Goal: Answer question/provide support

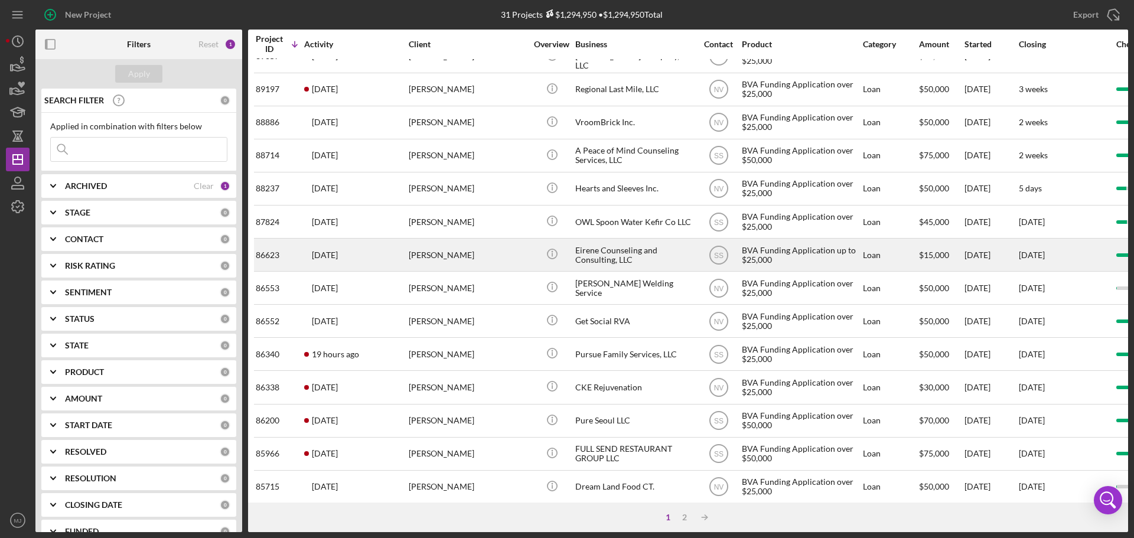
scroll to position [400, 0]
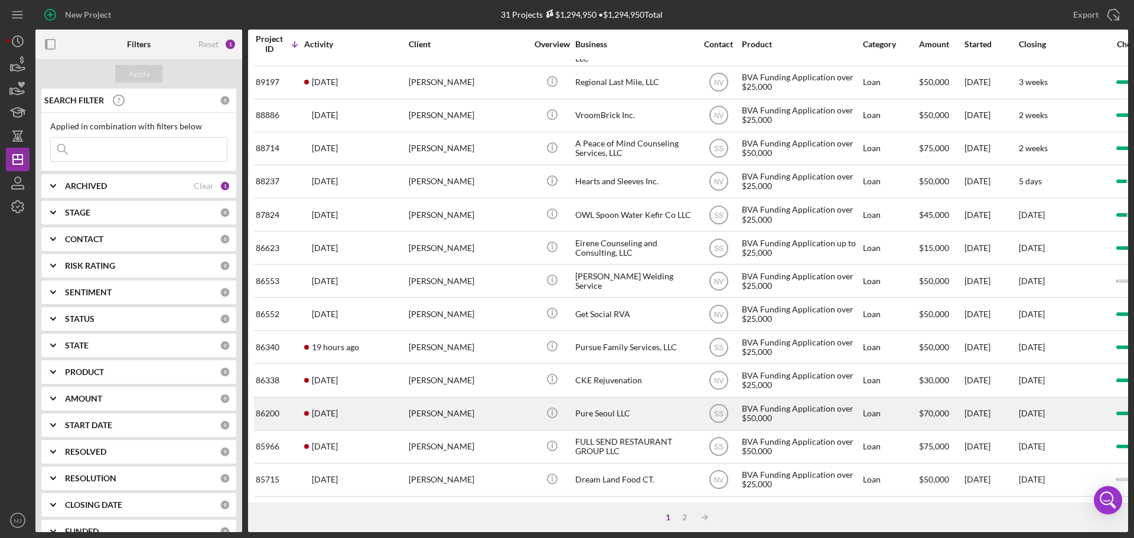
click at [596, 398] on div "Pure Seoul LLC" at bounding box center [634, 413] width 118 height 31
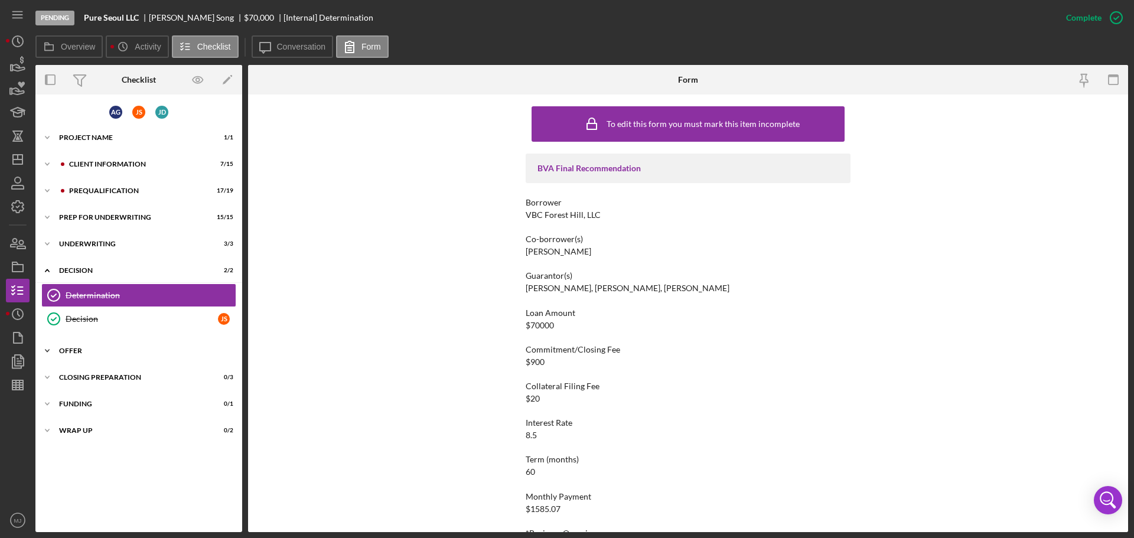
click at [126, 350] on div "Offer" at bounding box center [143, 350] width 168 height 7
click at [131, 429] on div "Closing Preparation" at bounding box center [143, 431] width 168 height 7
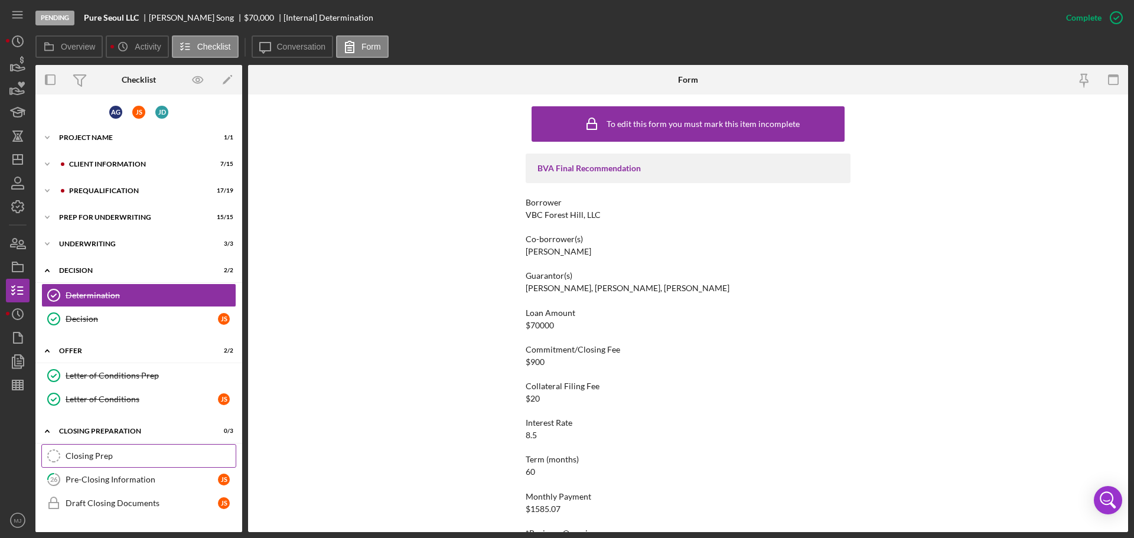
click at [126, 447] on link "Closing Prep Closing Prep" at bounding box center [138, 456] width 195 height 24
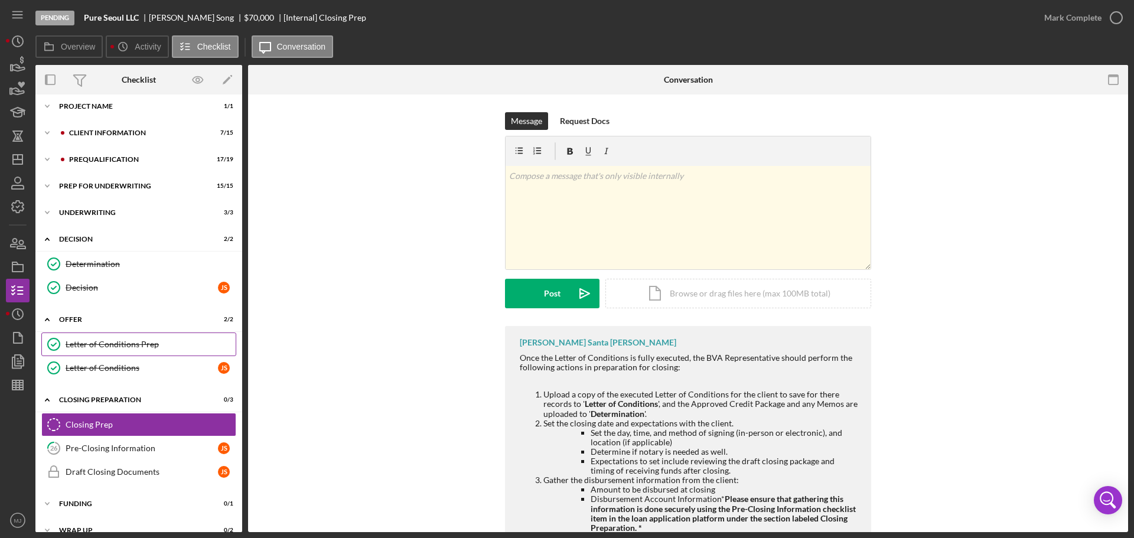
scroll to position [48, 0]
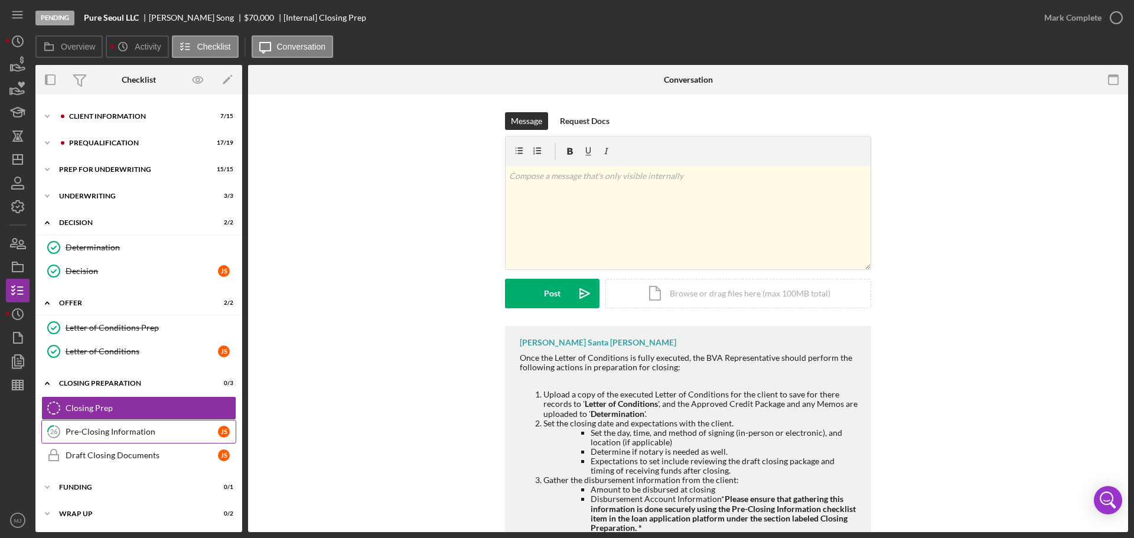
click at [116, 426] on link "26 Pre-Closing Information J S" at bounding box center [138, 432] width 195 height 24
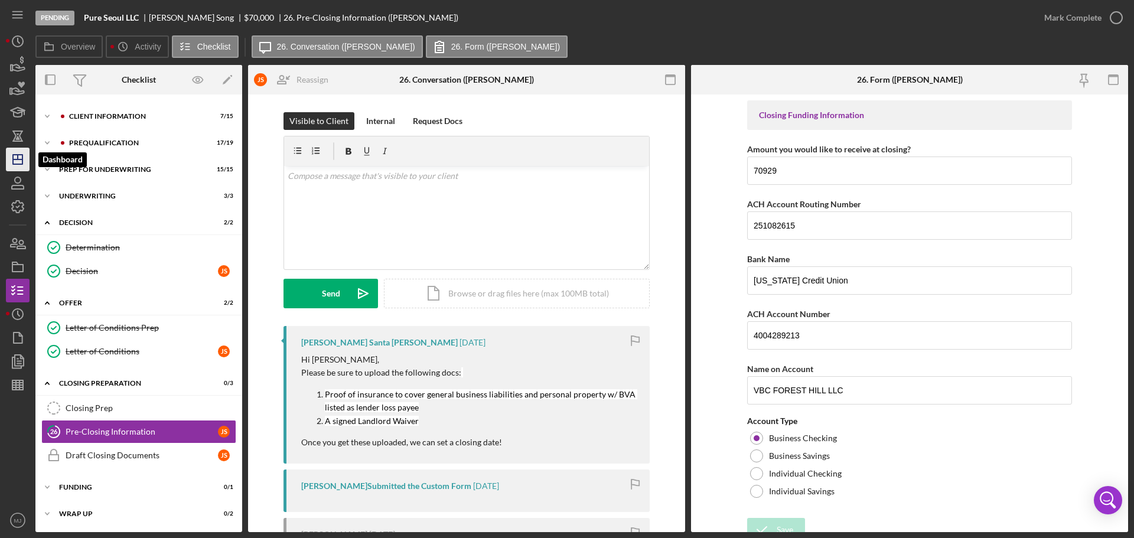
click at [20, 157] on icon "Icon/Dashboard" at bounding box center [18, 160] width 30 height 30
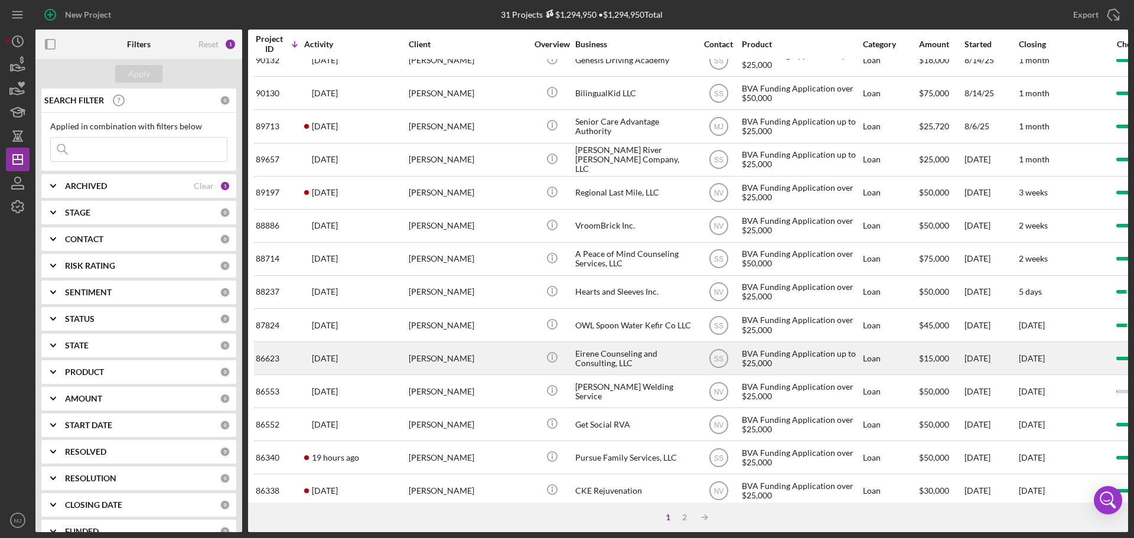
scroll to position [400, 0]
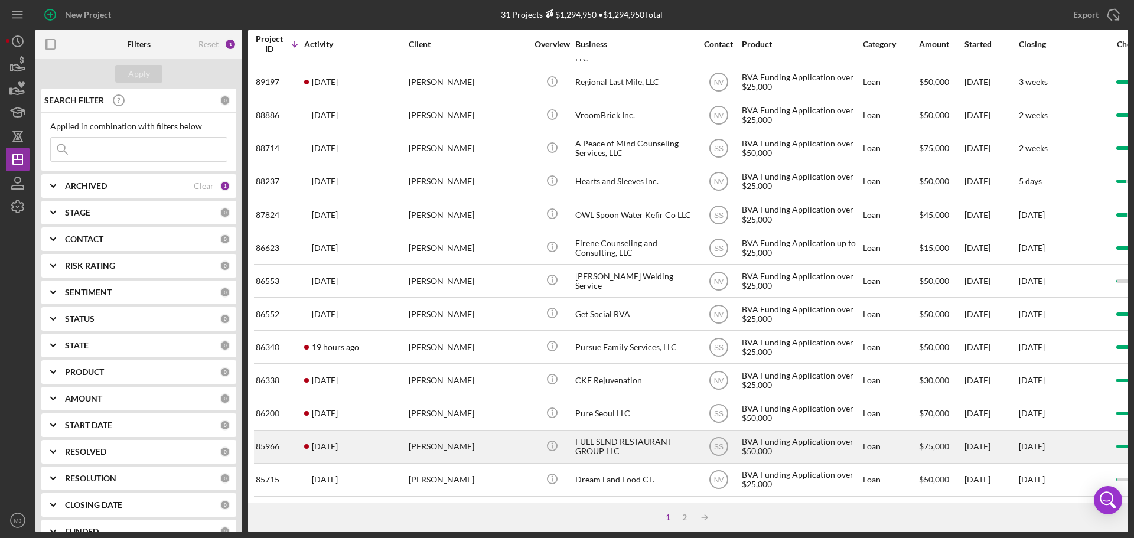
click at [612, 436] on div "FULL SEND RESTAURANT GROUP LLC" at bounding box center [634, 446] width 118 height 31
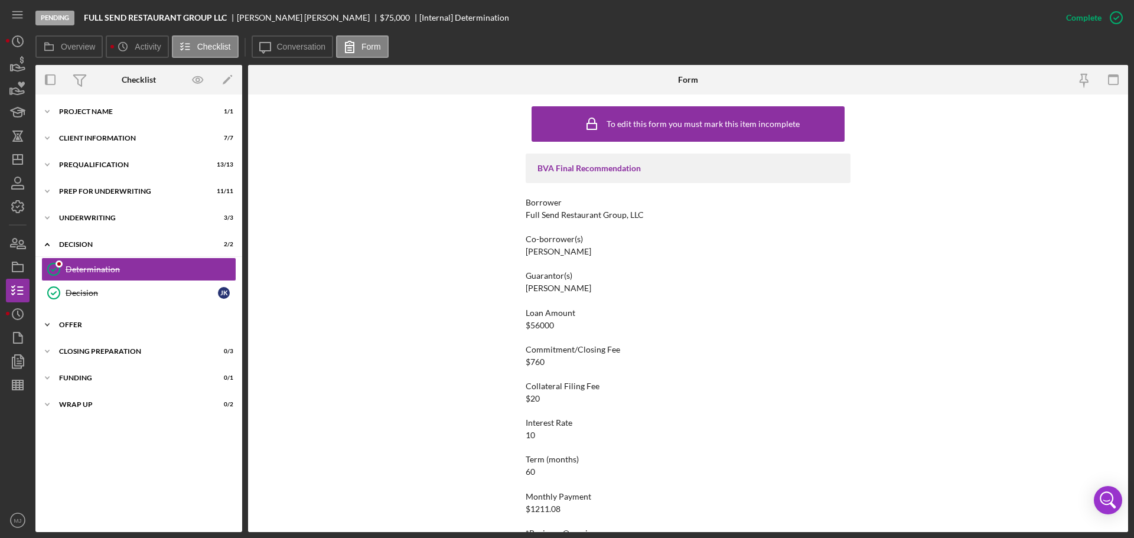
click at [86, 325] on div "Offer" at bounding box center [143, 324] width 168 height 7
click at [116, 345] on div "Letter of Conditions Prep" at bounding box center [151, 349] width 170 height 9
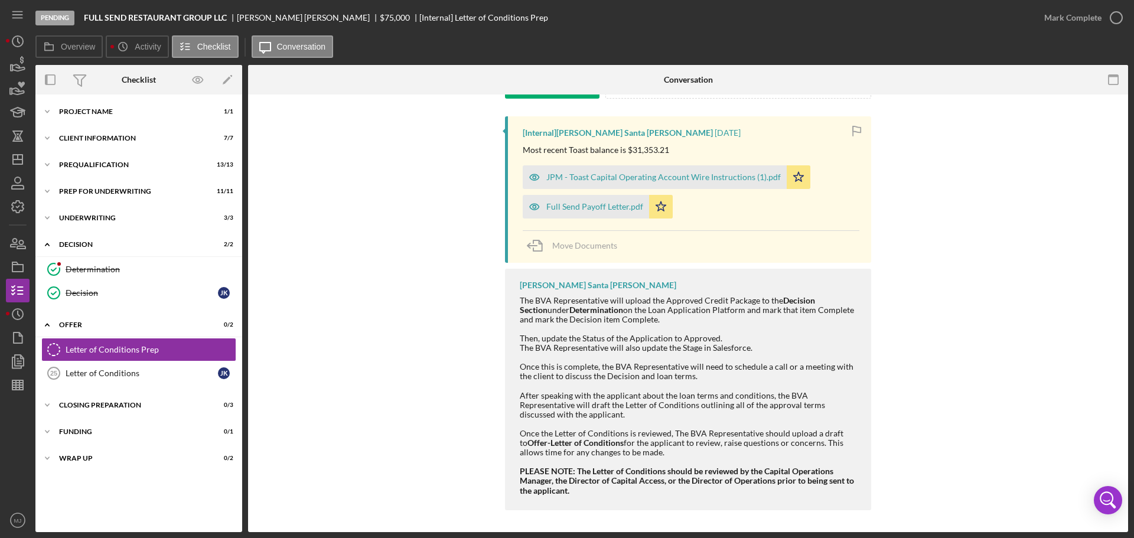
scroll to position [211, 0]
click at [108, 371] on div "Letter of Conditions" at bounding box center [142, 372] width 152 height 9
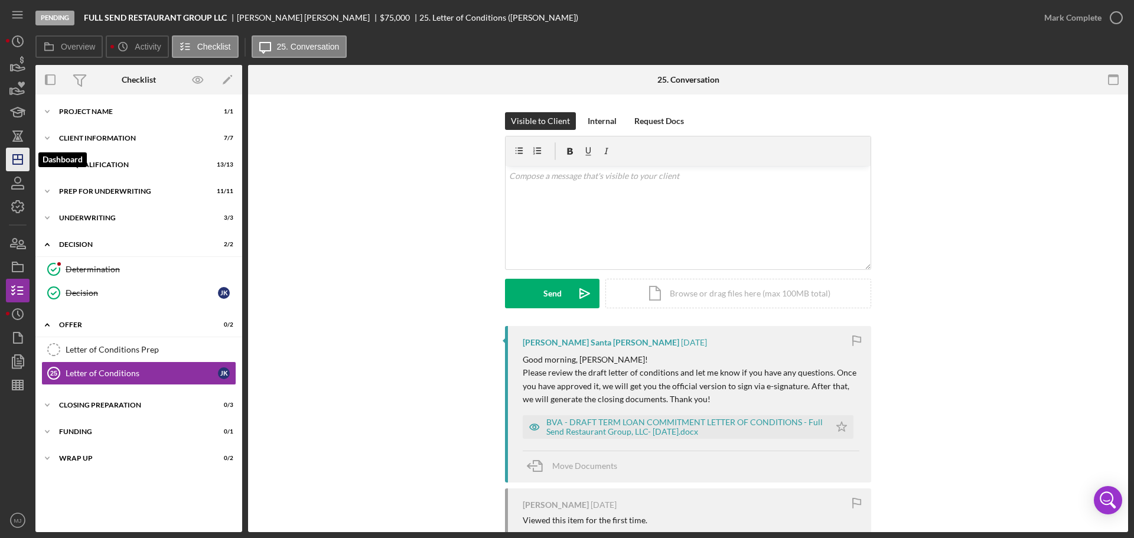
click at [19, 157] on icon "Icon/Dashboard" at bounding box center [18, 160] width 30 height 30
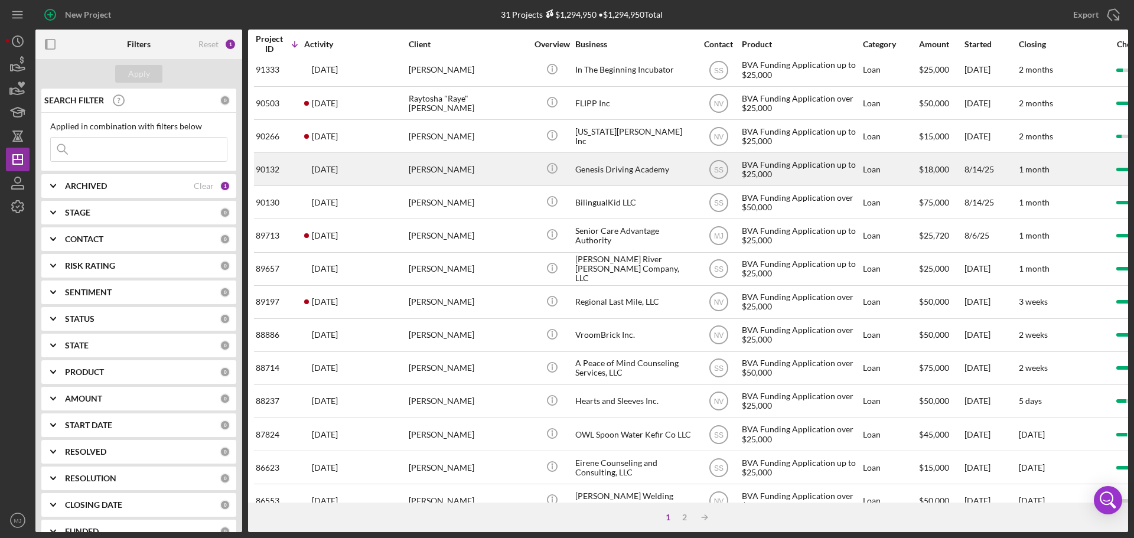
scroll to position [177, 0]
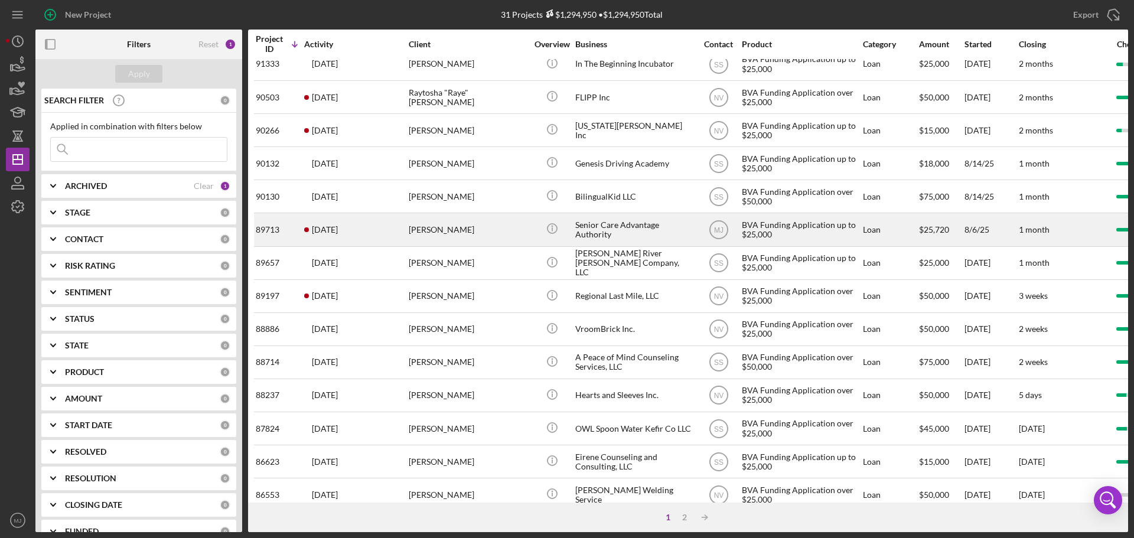
click at [440, 232] on div "[PERSON_NAME]" at bounding box center [468, 229] width 118 height 31
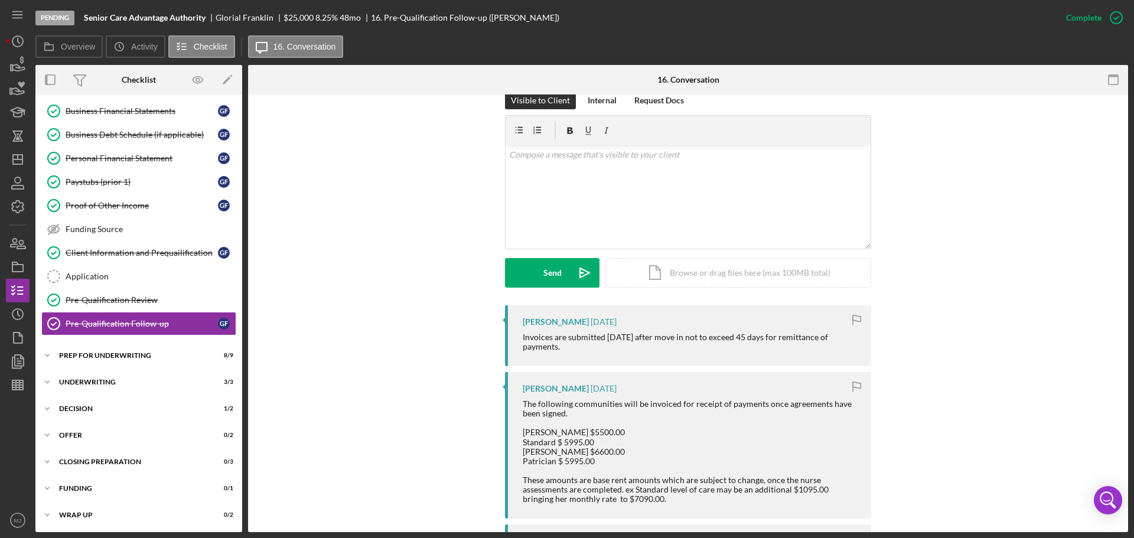
scroll to position [177, 0]
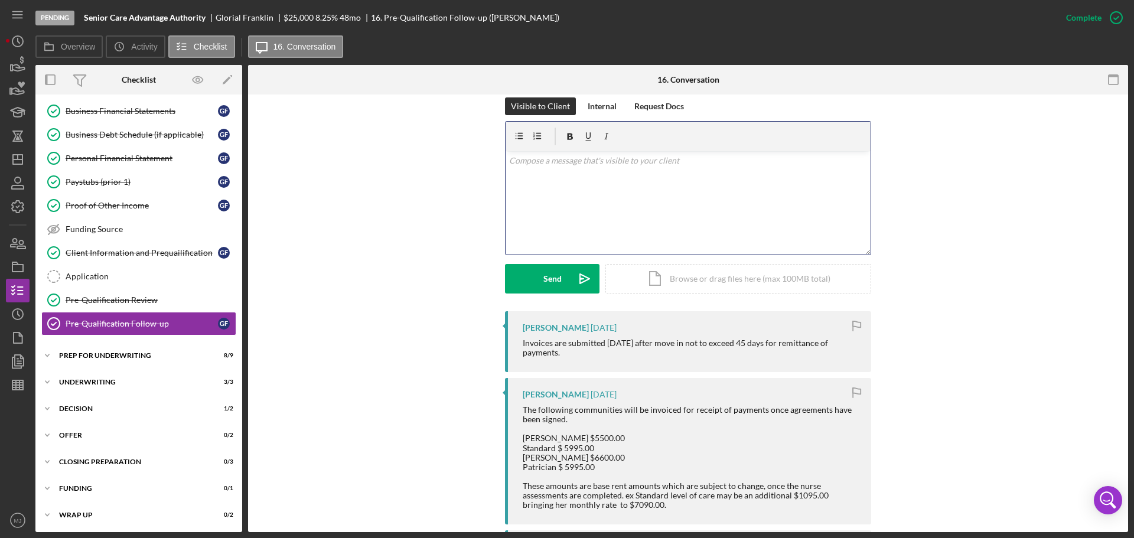
click at [617, 222] on div "v Color teal Color pink Remove color Add row above Add row below Add column bef…" at bounding box center [687, 202] width 365 height 103
click at [621, 208] on div "v Color teal Color pink Remove color Add row above Add row below Add column bef…" at bounding box center [687, 202] width 365 height 103
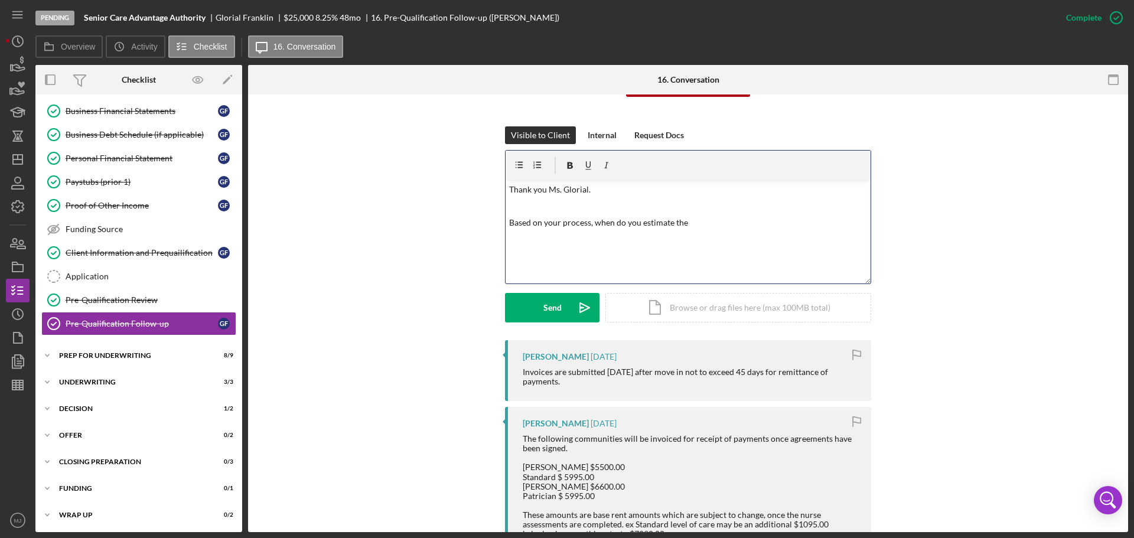
scroll to position [118, 0]
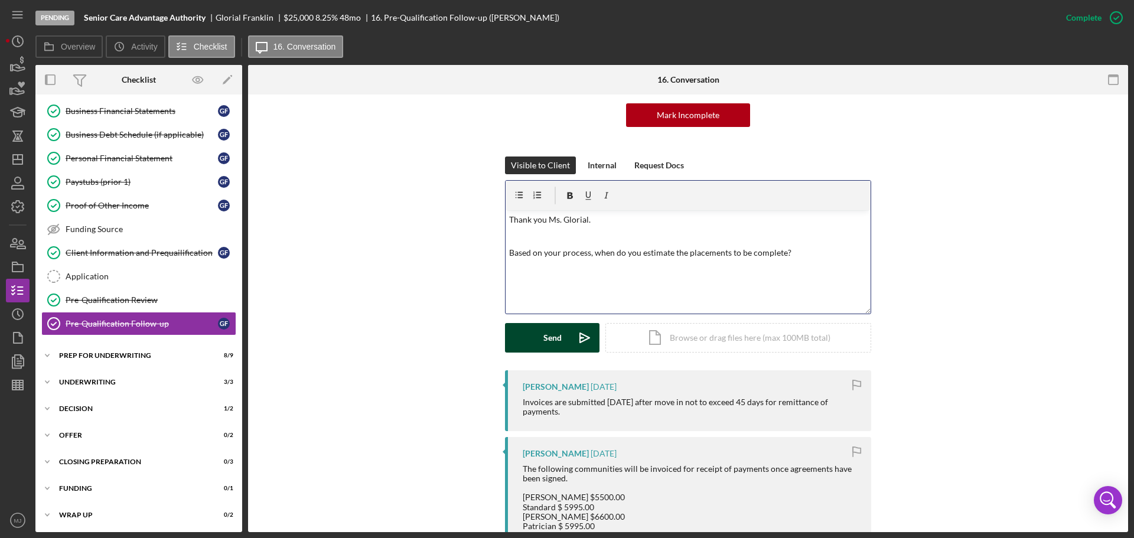
click at [562, 341] on button "Send Icon/icon-invite-send" at bounding box center [552, 338] width 94 height 30
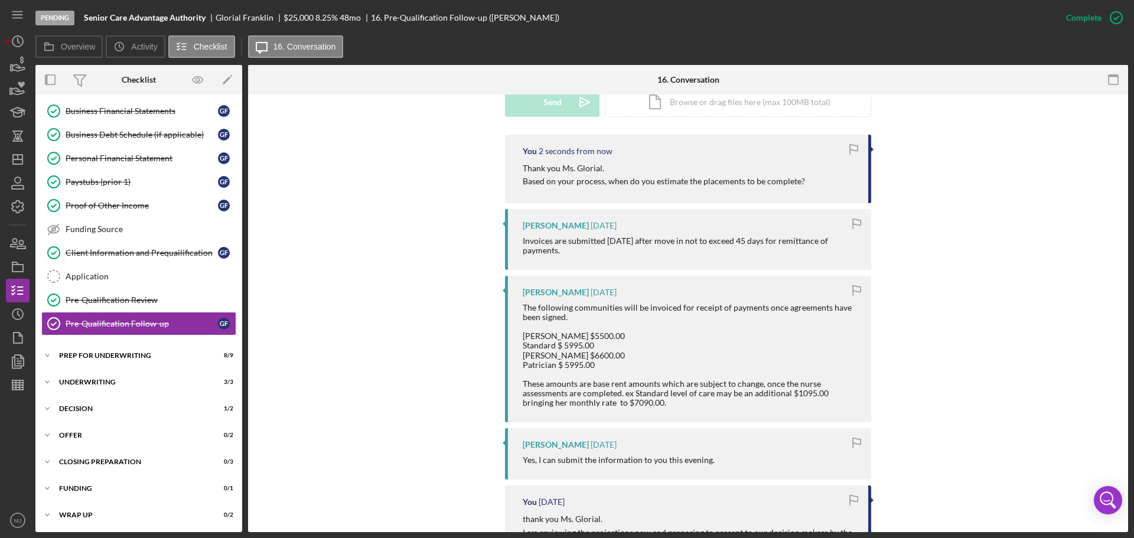
scroll to position [354, 0]
click at [126, 266] on link "Application Application" at bounding box center [138, 277] width 195 height 24
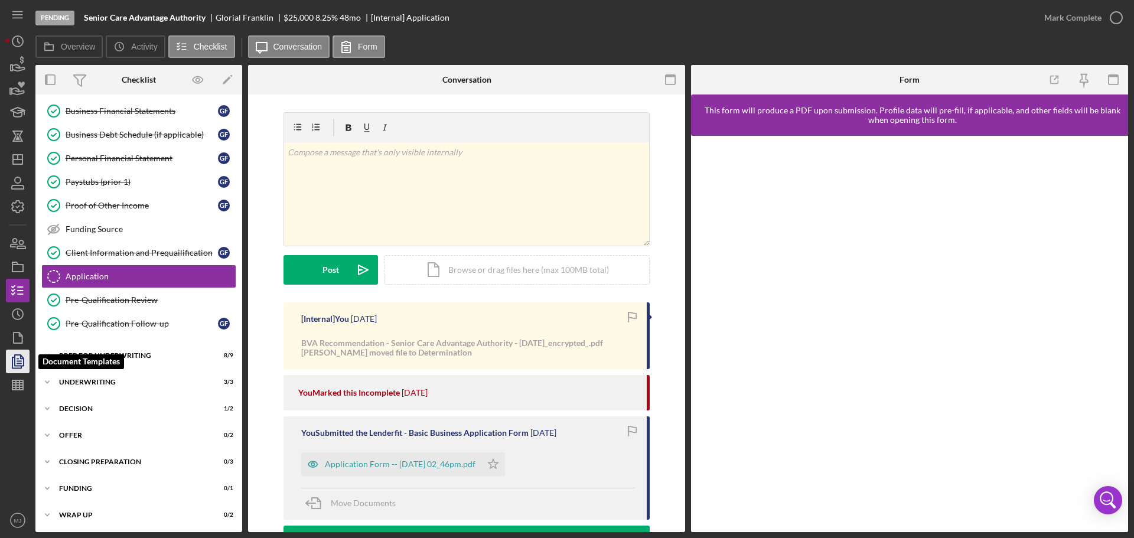
click at [14, 353] on icon "button" at bounding box center [18, 362] width 30 height 30
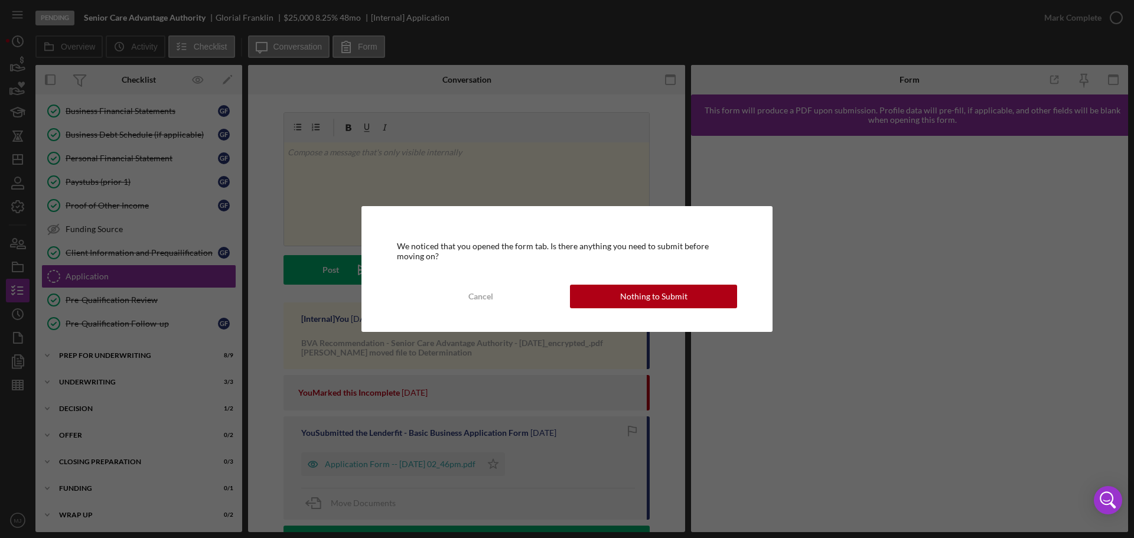
click at [614, 281] on div "We noticed that you opened the form tab. Is there anything you need to submit b…" at bounding box center [566, 268] width 411 height 125
click at [616, 296] on button "Nothing to Submit" at bounding box center [653, 297] width 167 height 24
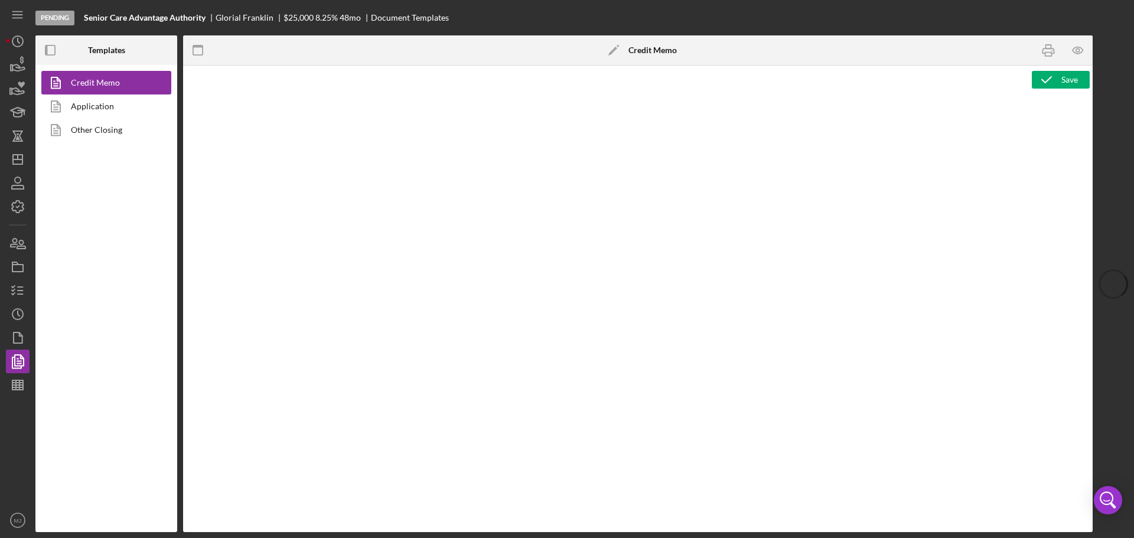
type textarea "<p><span style="text-decoration: underline;"><strong>Final Recommendation</stro…"
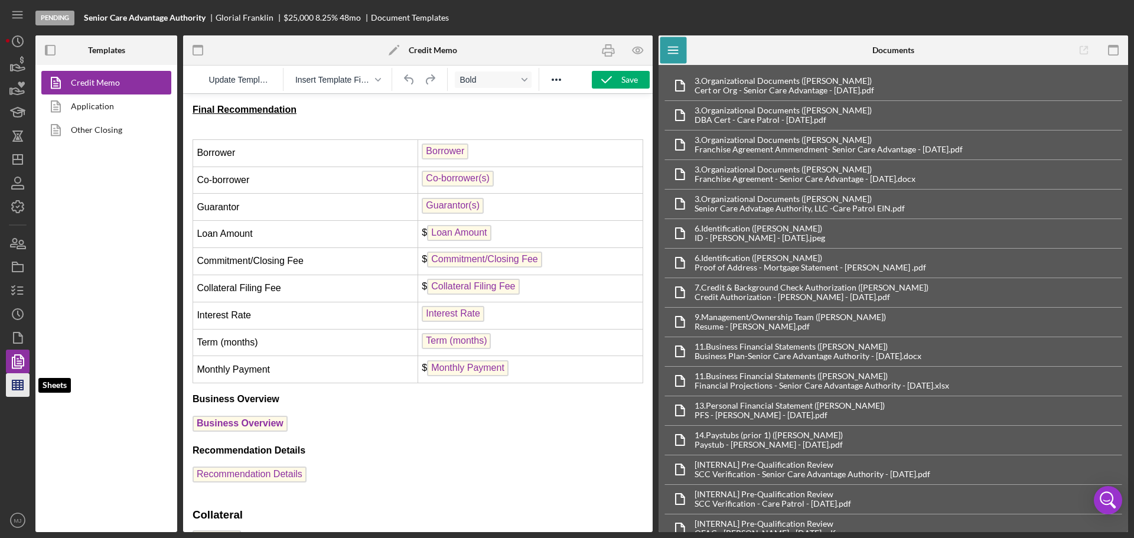
click at [12, 380] on icon "button" at bounding box center [18, 385] width 30 height 30
click at [12, 361] on polyline "button" at bounding box center [16, 362] width 9 height 11
click at [76, 97] on link "Application" at bounding box center [103, 106] width 124 height 24
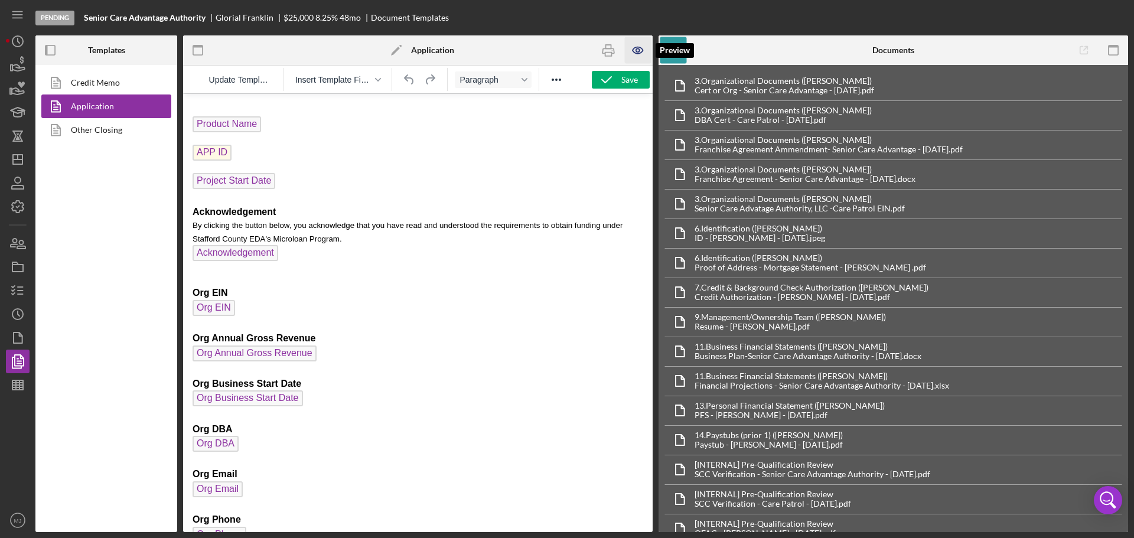
click at [640, 51] on icon "button" at bounding box center [638, 50] width 27 height 27
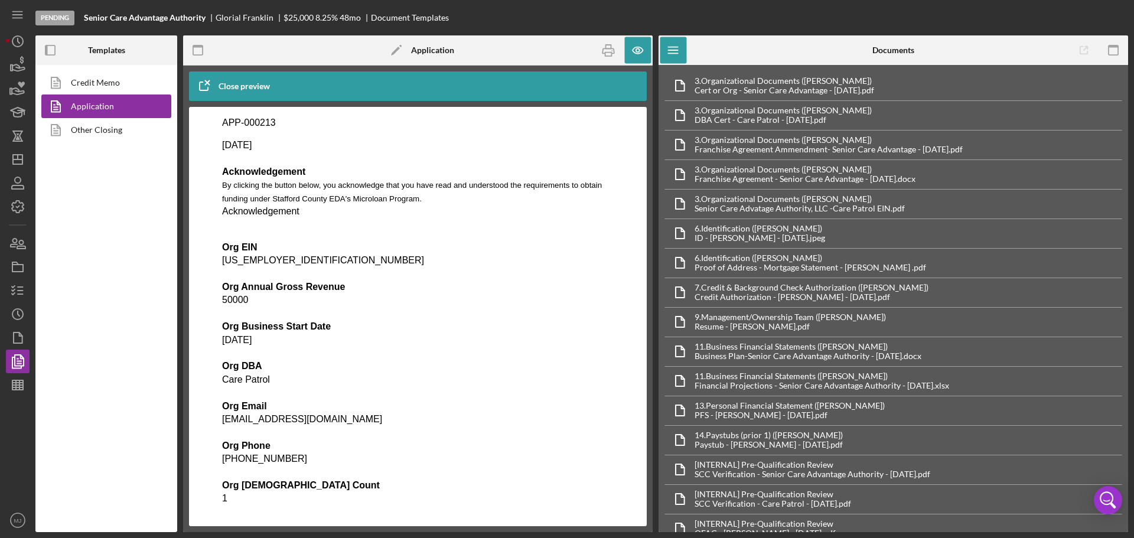
scroll to position [59, 0]
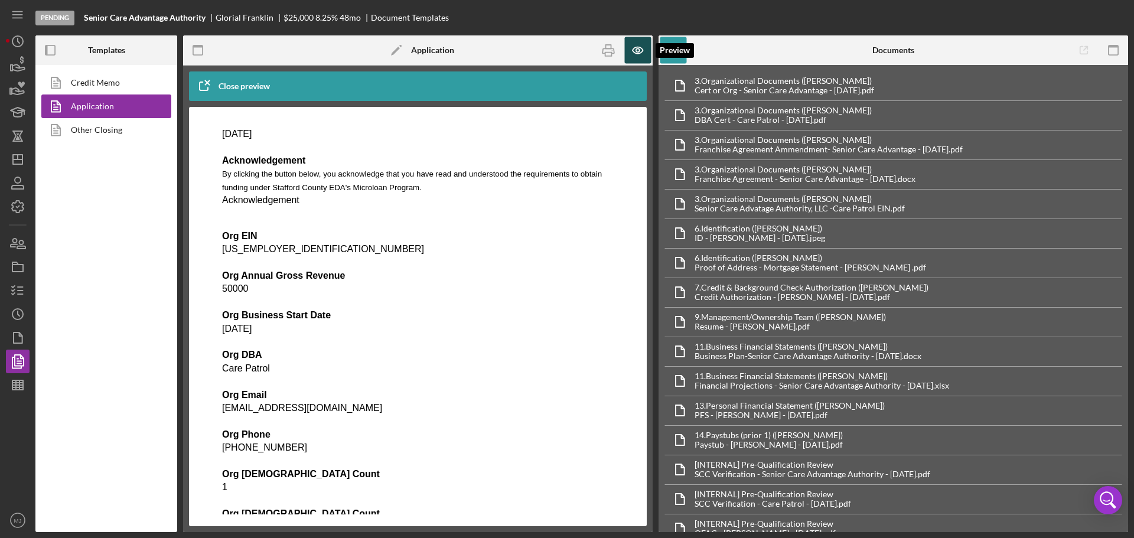
click at [629, 50] on icon "button" at bounding box center [638, 50] width 27 height 27
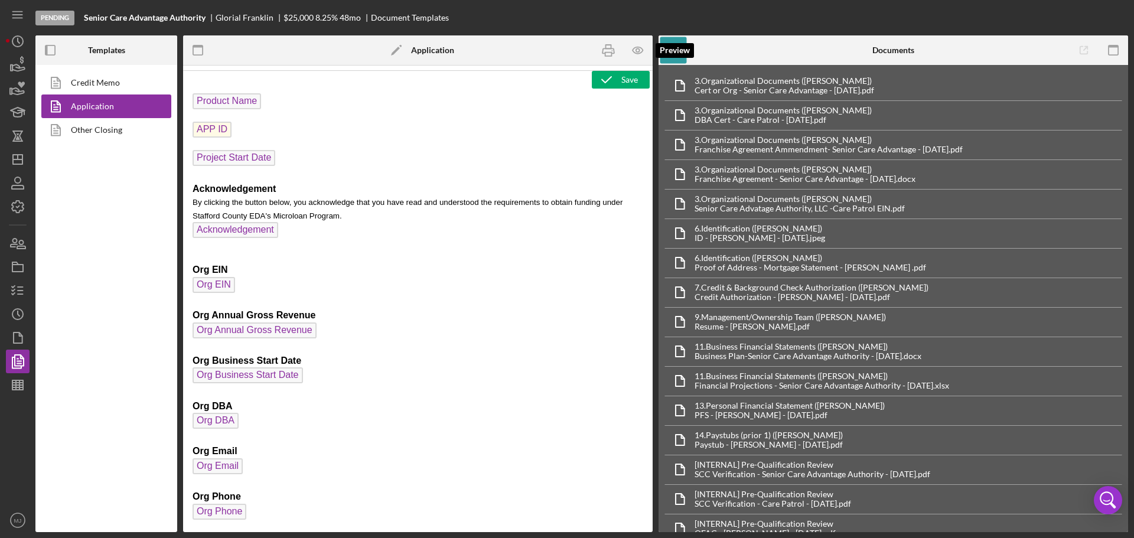
scroll to position [0, 0]
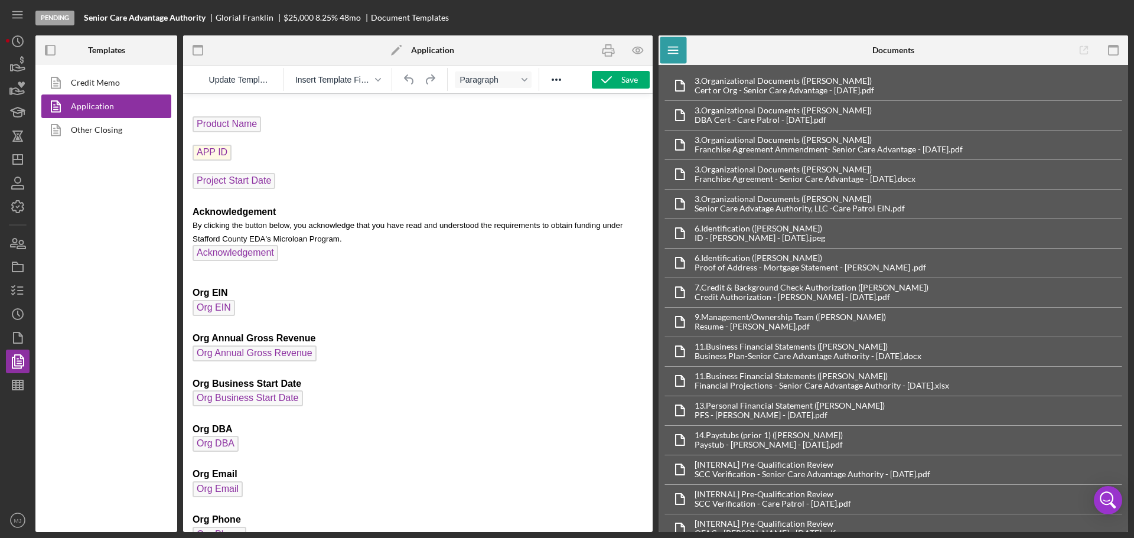
click at [303, 233] on span "By clicking the button below, you acknowledge that you have read and understood…" at bounding box center [408, 232] width 430 height 22
click at [288, 252] on p "Project Start Date Acknowledgement By clicking the button below, you acknowledg…" at bounding box center [418, 218] width 451 height 91
click at [384, 76] on button "Insert Template Field" at bounding box center [338, 79] width 94 height 17
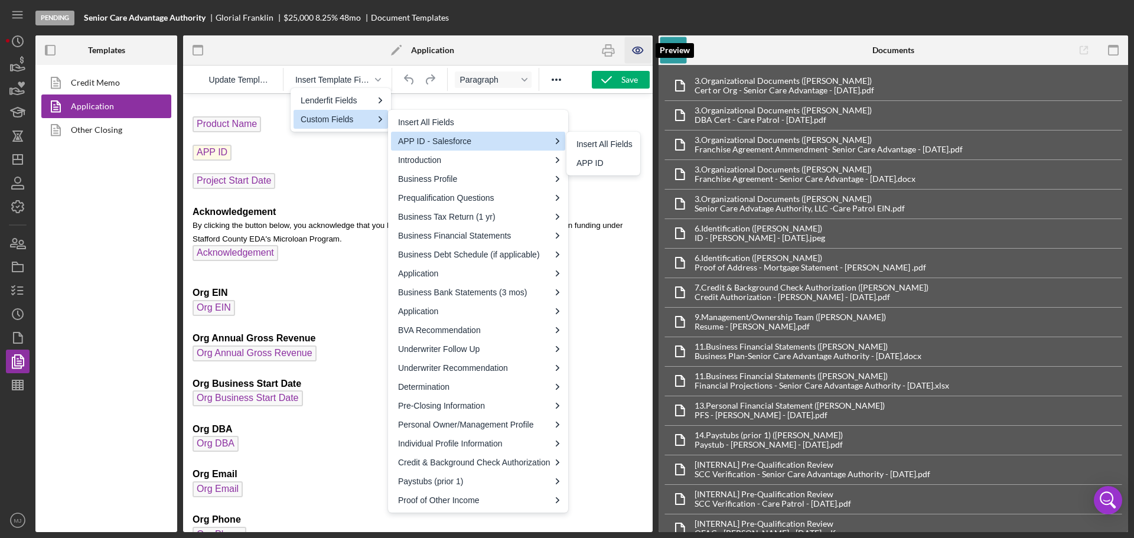
click at [637, 50] on icon "button" at bounding box center [638, 50] width 27 height 27
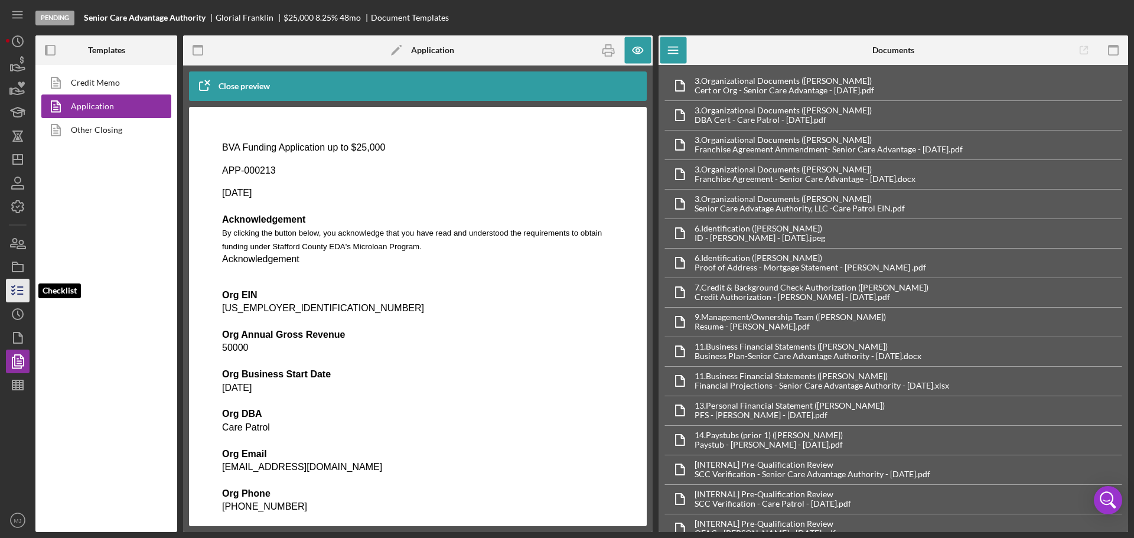
click at [20, 286] on icon "button" at bounding box center [18, 291] width 30 height 30
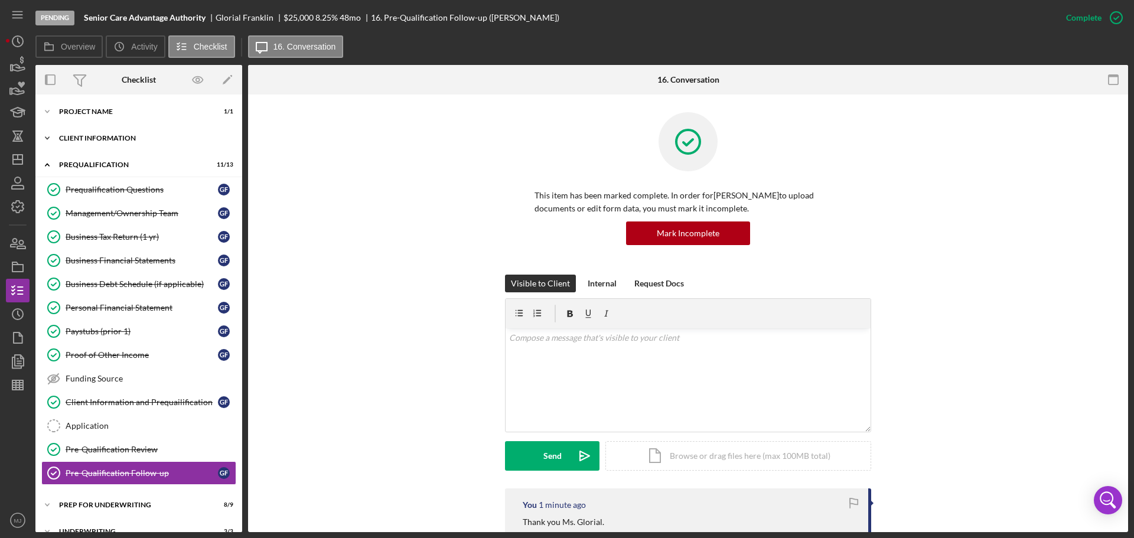
click at [113, 138] on div "Client Information" at bounding box center [143, 138] width 168 height 7
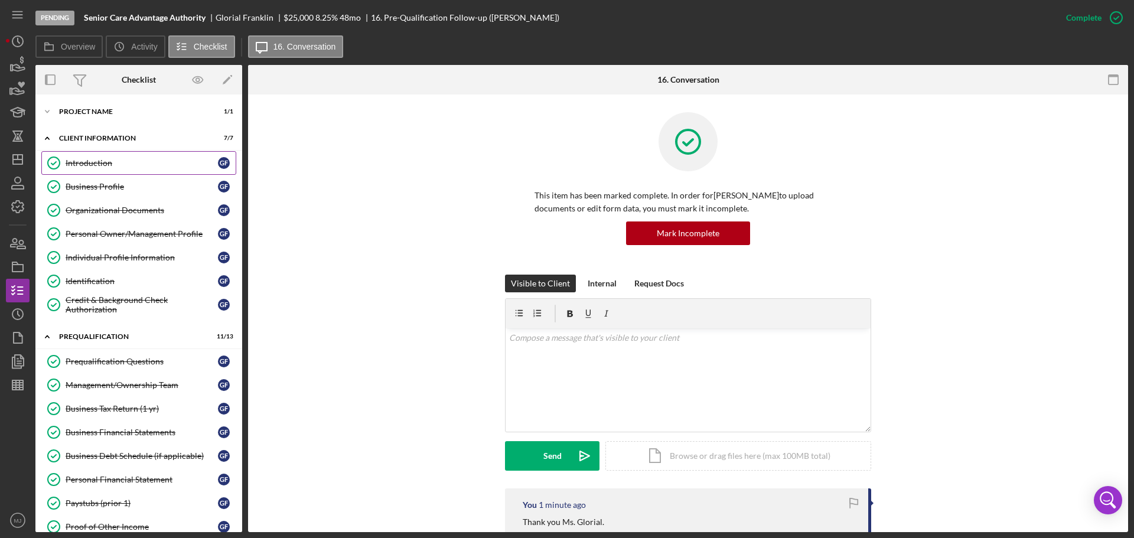
click at [114, 157] on link "Introduction Introduction G F" at bounding box center [138, 163] width 195 height 24
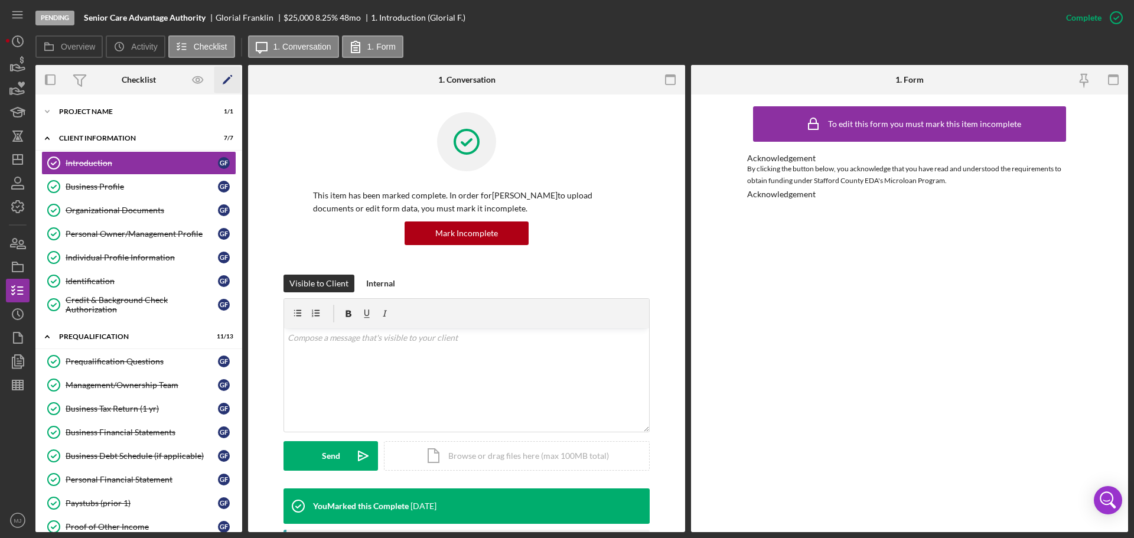
click at [233, 79] on icon "Icon/Edit" at bounding box center [227, 80] width 27 height 27
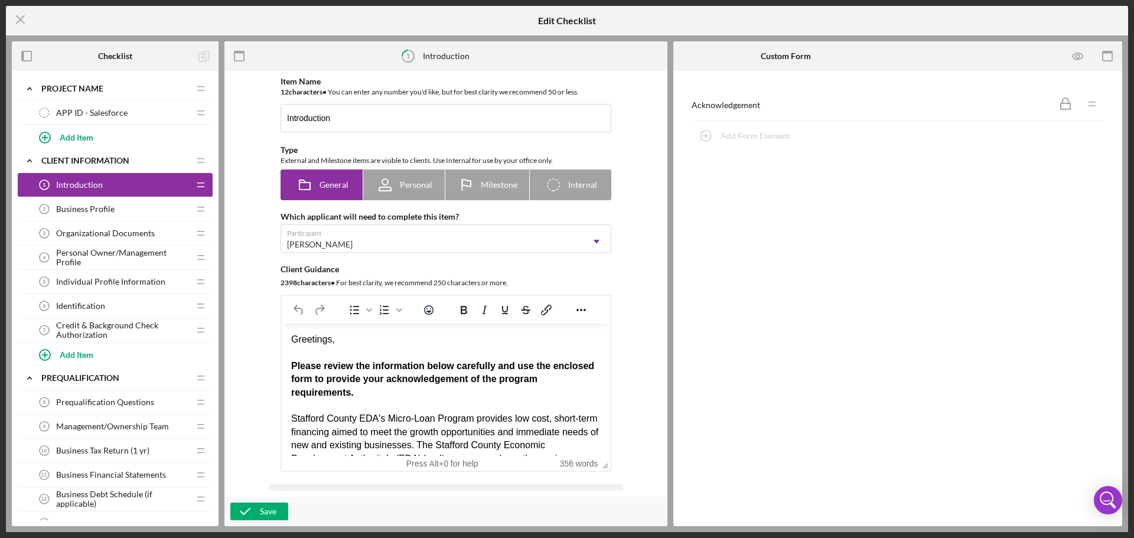
click at [735, 109] on div "Acknowledgement" at bounding box center [870, 104] width 359 height 9
click at [21, 11] on icon "Icon/Menu Close" at bounding box center [21, 20] width 30 height 30
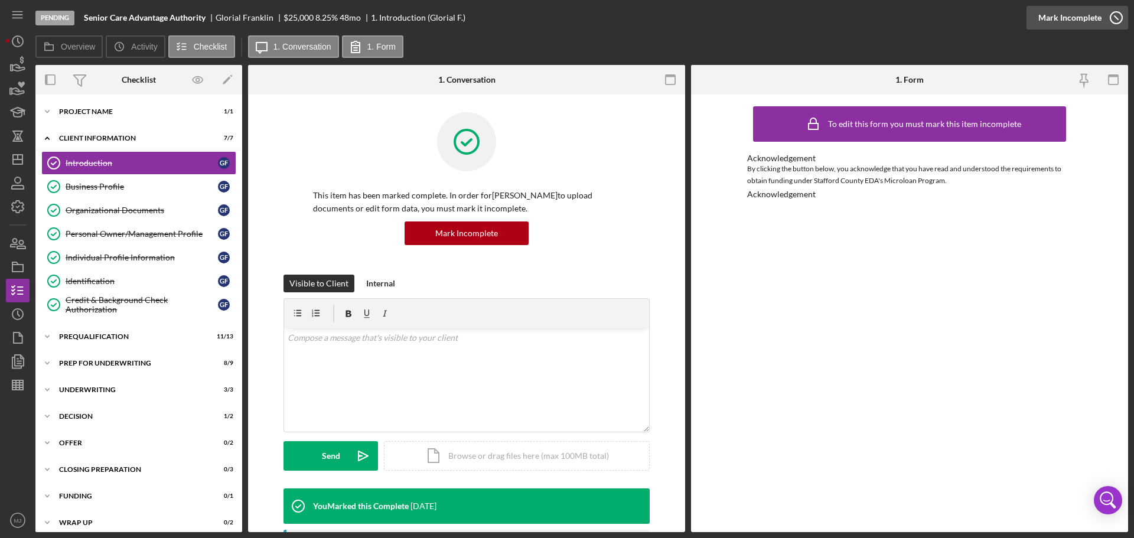
click at [1075, 8] on div "Mark Incomplete" at bounding box center [1069, 18] width 63 height 24
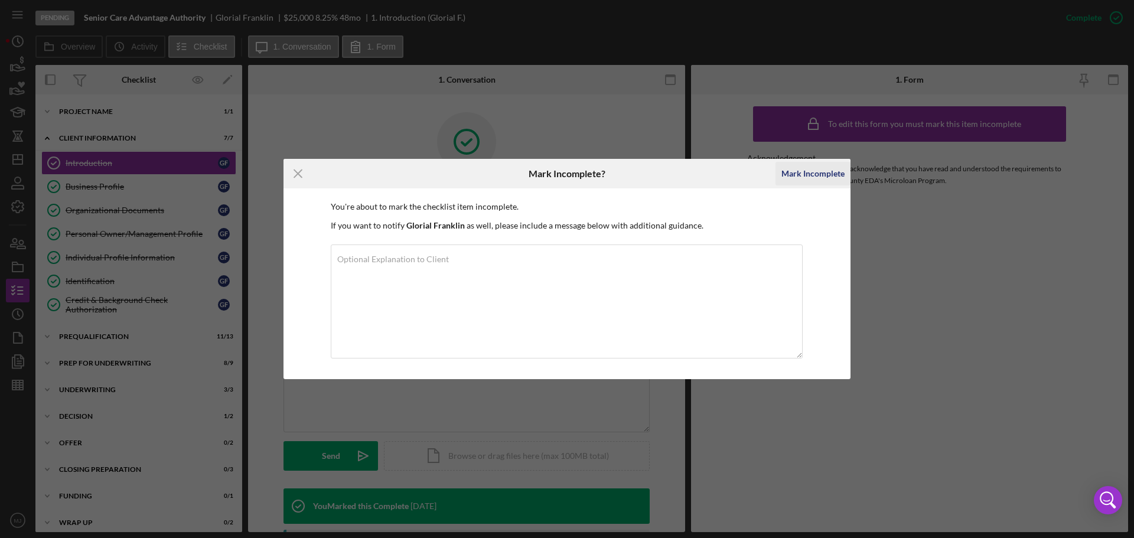
click at [827, 175] on div "Mark Incomplete" at bounding box center [812, 174] width 63 height 24
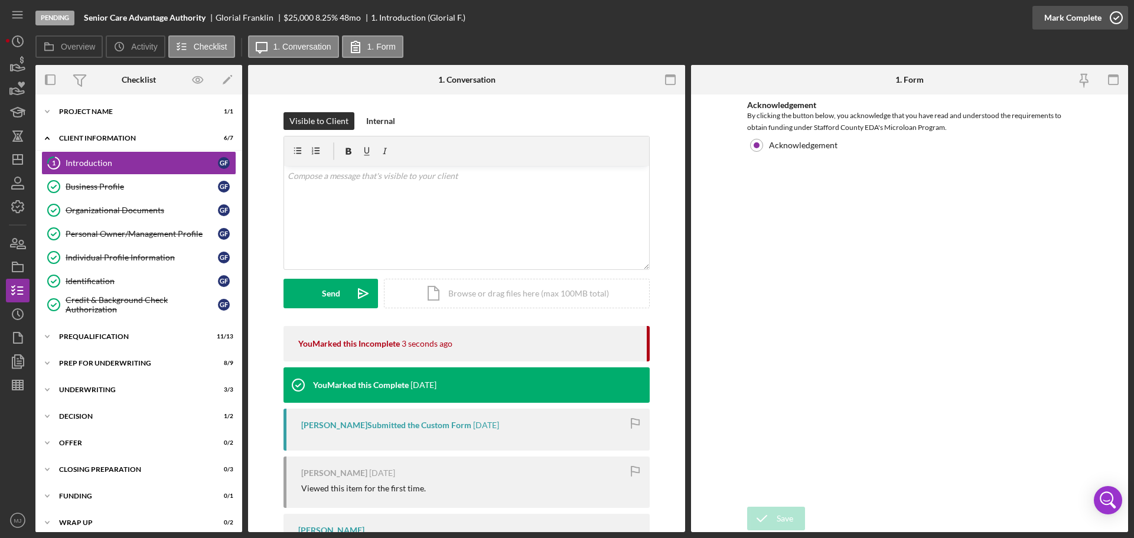
click at [1059, 21] on div "Mark Complete" at bounding box center [1072, 18] width 57 height 24
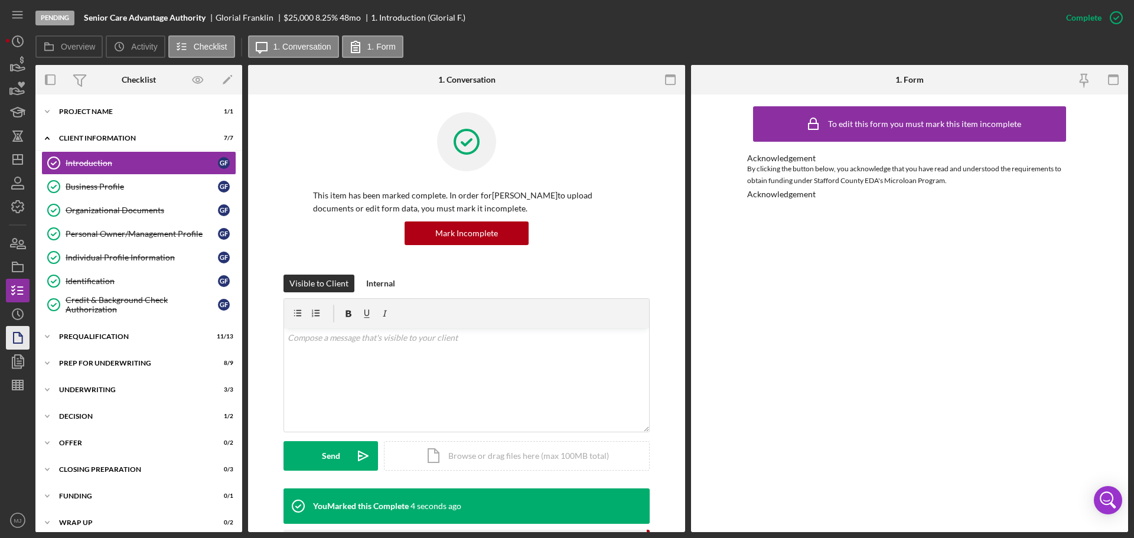
click at [7, 338] on icon "button" at bounding box center [18, 338] width 30 height 30
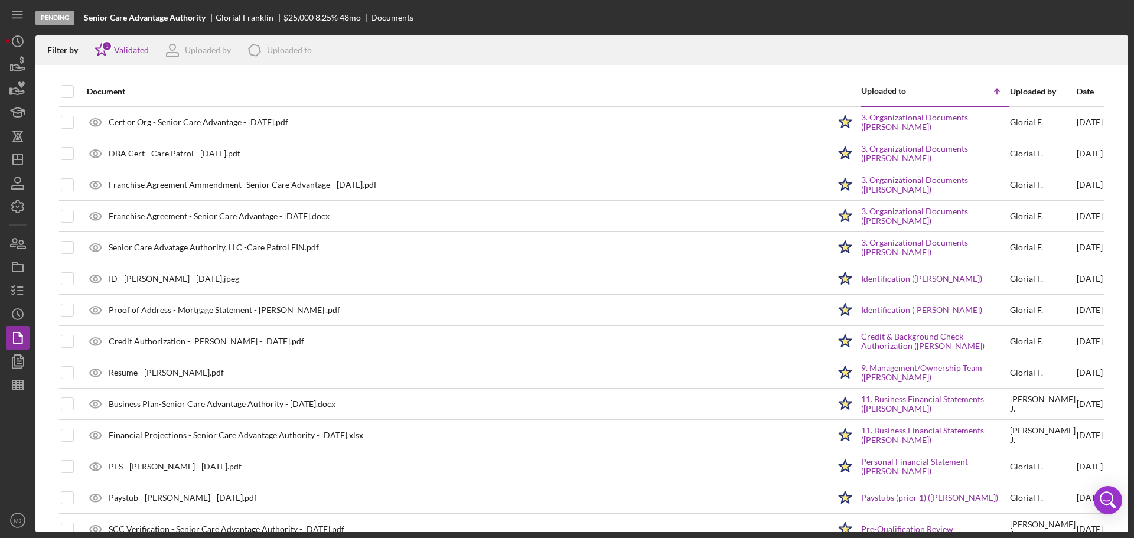
click at [4, 348] on div "Pending Senior Care Advantage Authority Glorial Franklin $25,000 8.25 % 48 mo D…" at bounding box center [567, 269] width 1134 height 538
click at [25, 364] on icon "button" at bounding box center [18, 362] width 30 height 30
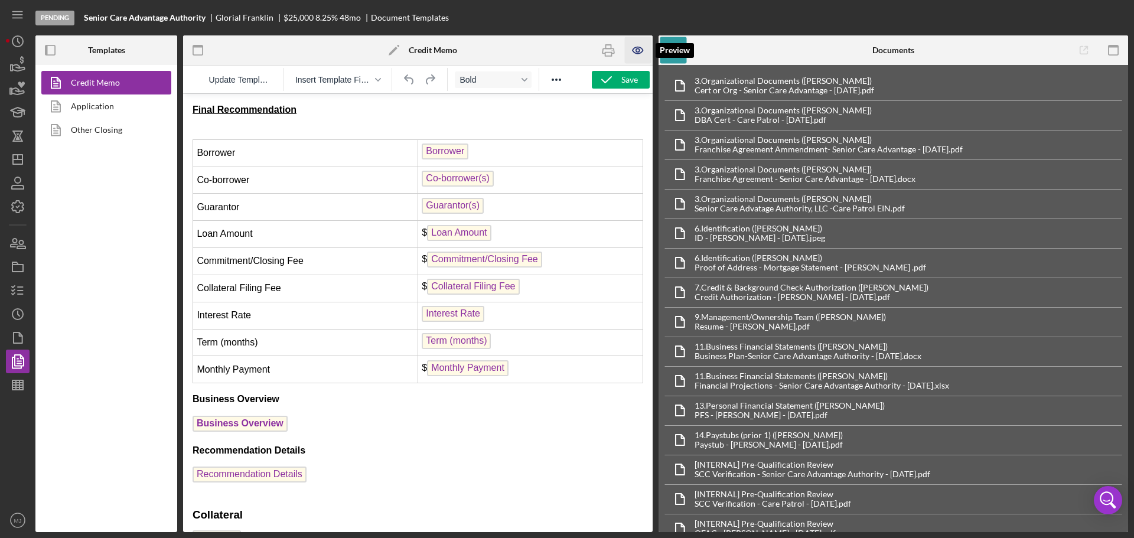
click at [629, 52] on icon "button" at bounding box center [638, 50] width 27 height 27
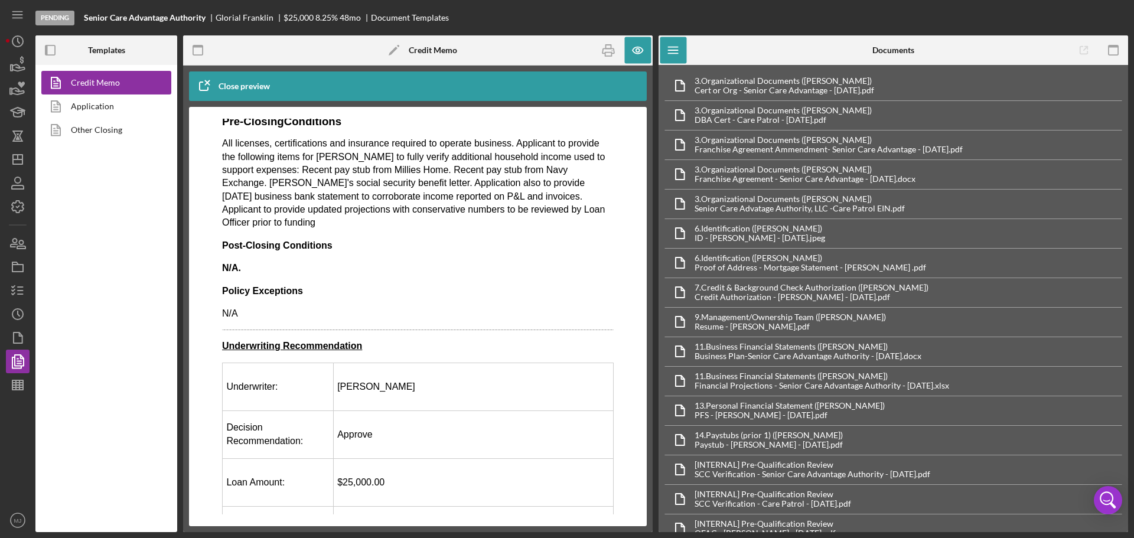
scroll to position [768, 0]
click at [97, 109] on link "Application" at bounding box center [103, 106] width 124 height 24
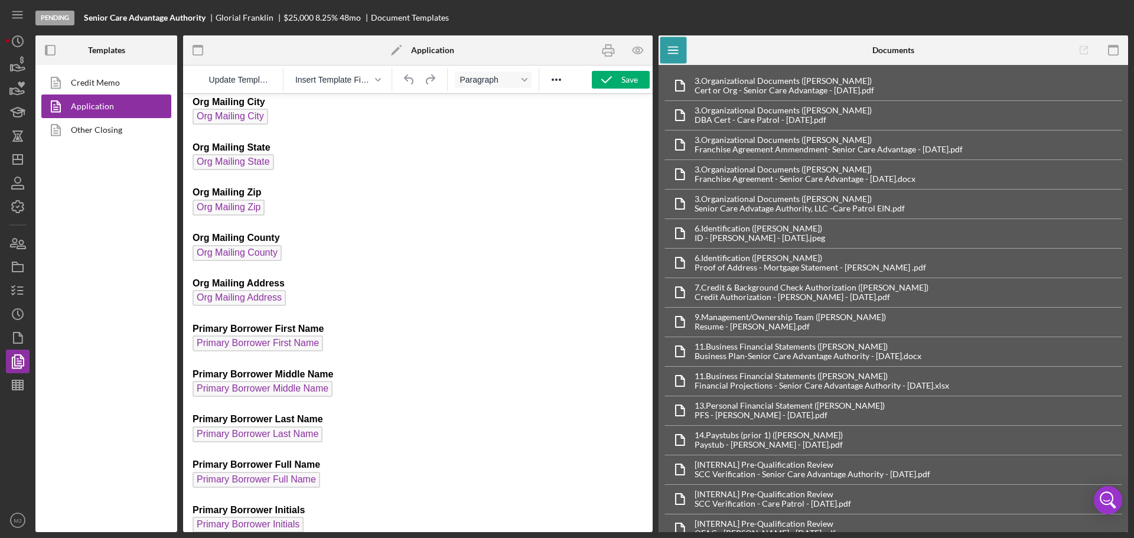
scroll to position [1358, 0]
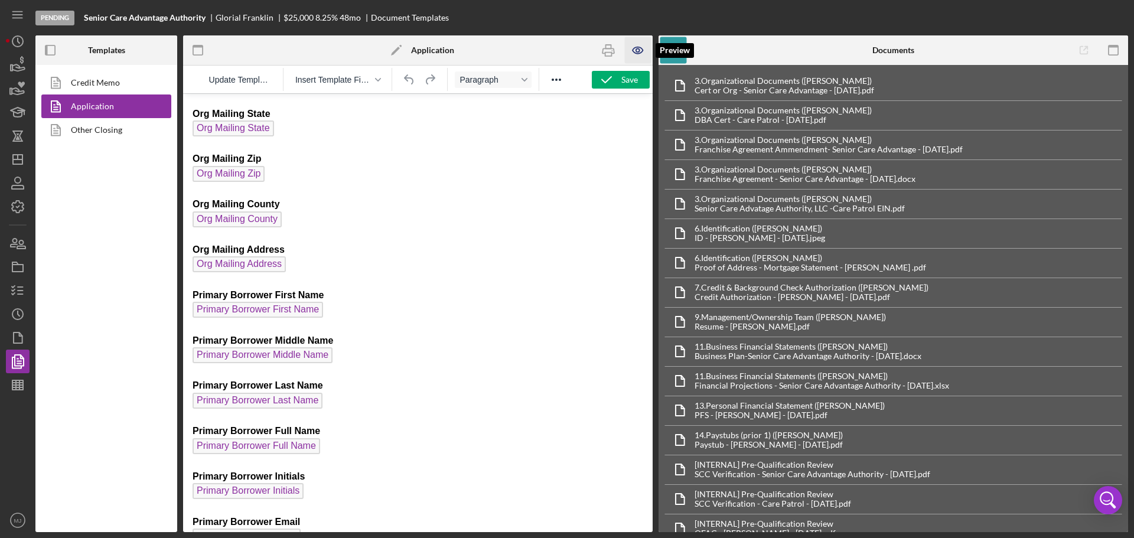
click at [638, 55] on icon "button" at bounding box center [638, 50] width 27 height 27
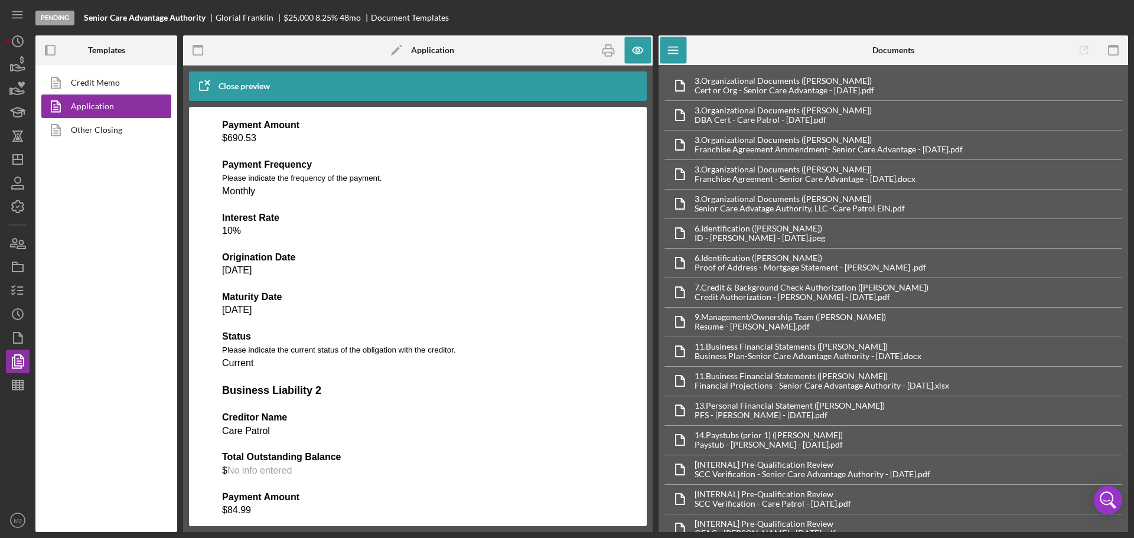
scroll to position [3484, 0]
click at [612, 60] on icon "button" at bounding box center [608, 50] width 27 height 27
click at [12, 165] on icon "Icon/Dashboard" at bounding box center [18, 160] width 30 height 30
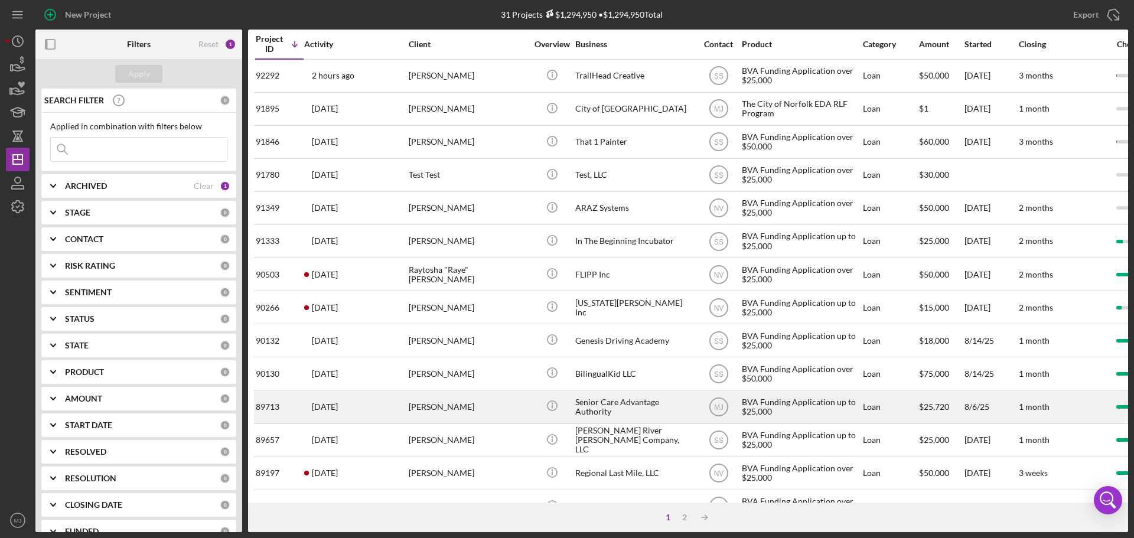
click at [614, 402] on div "Senior Care Advantage Authority" at bounding box center [634, 406] width 118 height 31
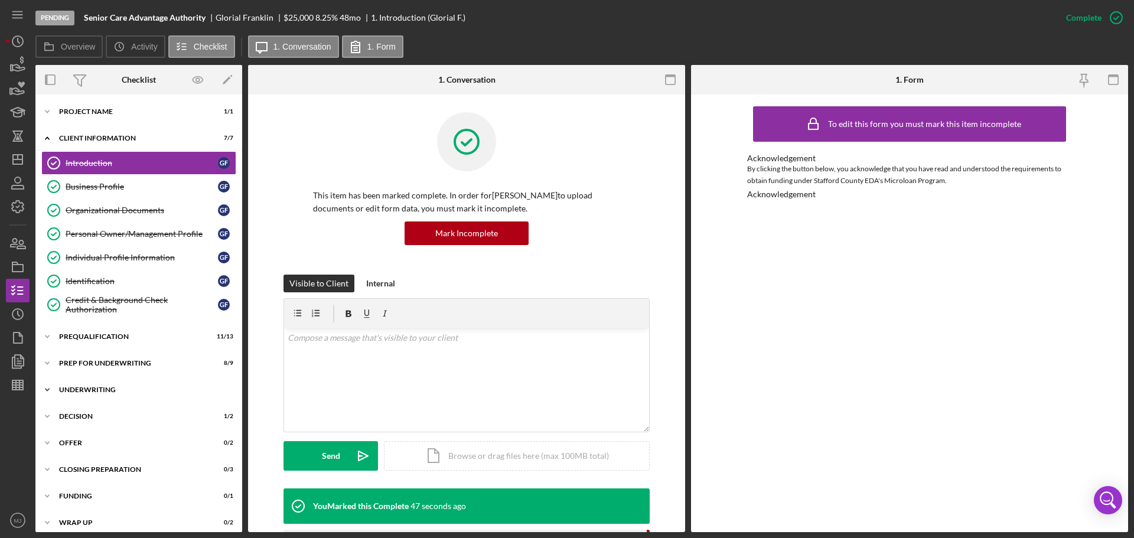
scroll to position [9, 0]
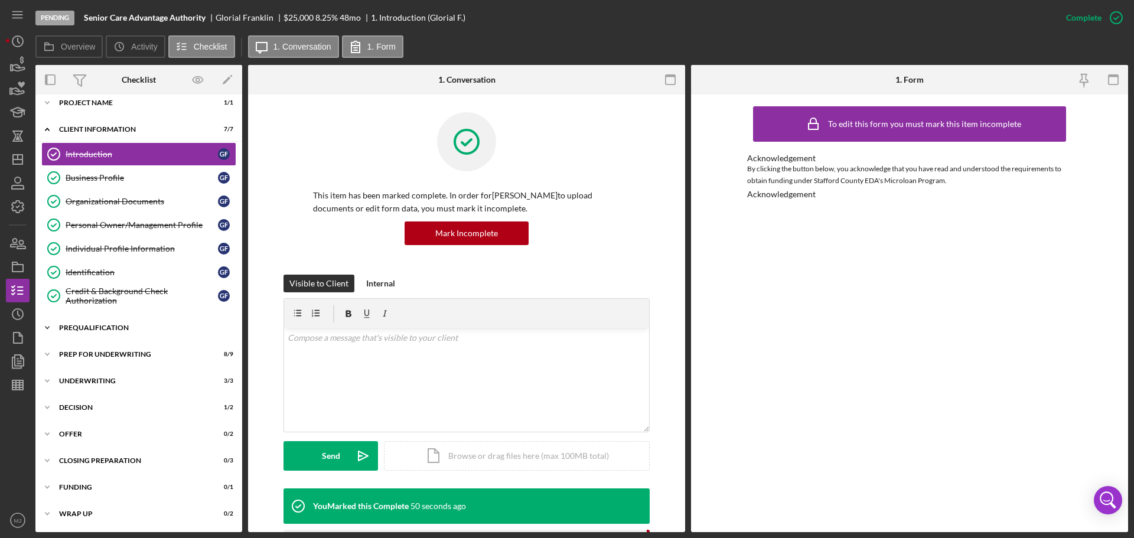
click at [78, 331] on div "Prequalification" at bounding box center [143, 327] width 168 height 7
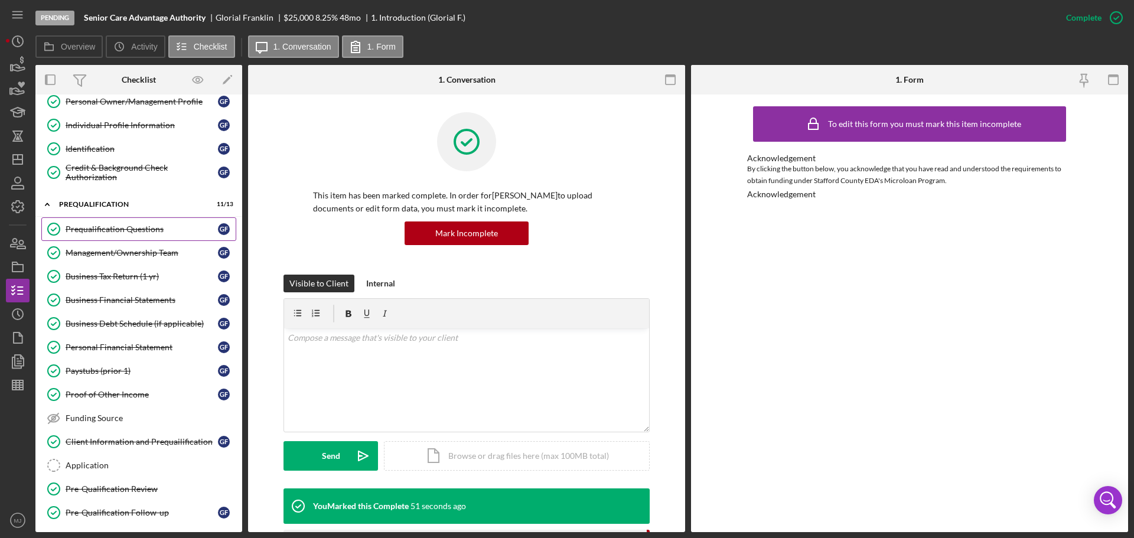
scroll to position [322, 0]
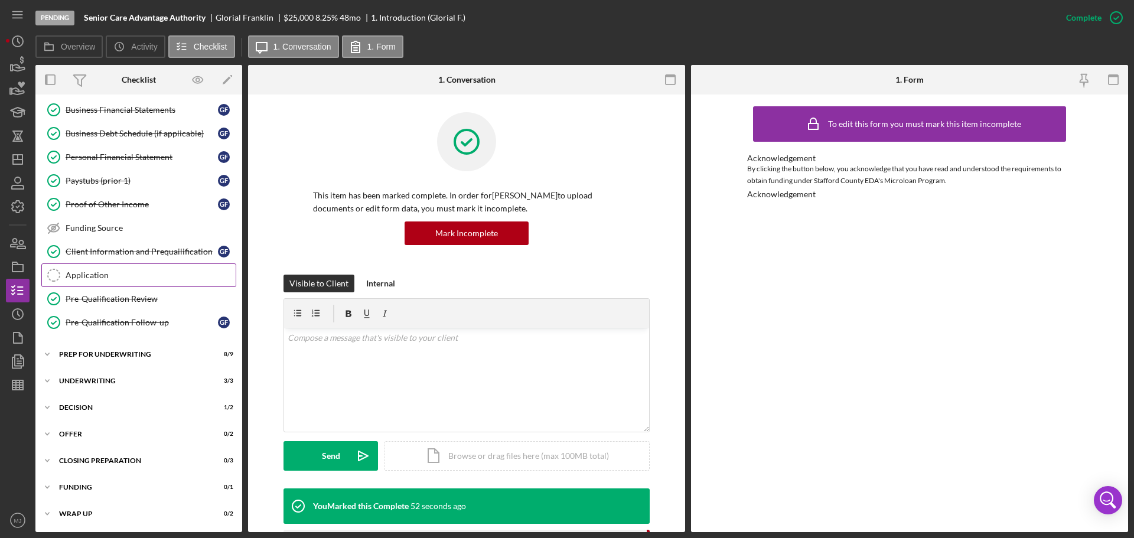
click at [96, 270] on div "Application" at bounding box center [151, 274] width 170 height 9
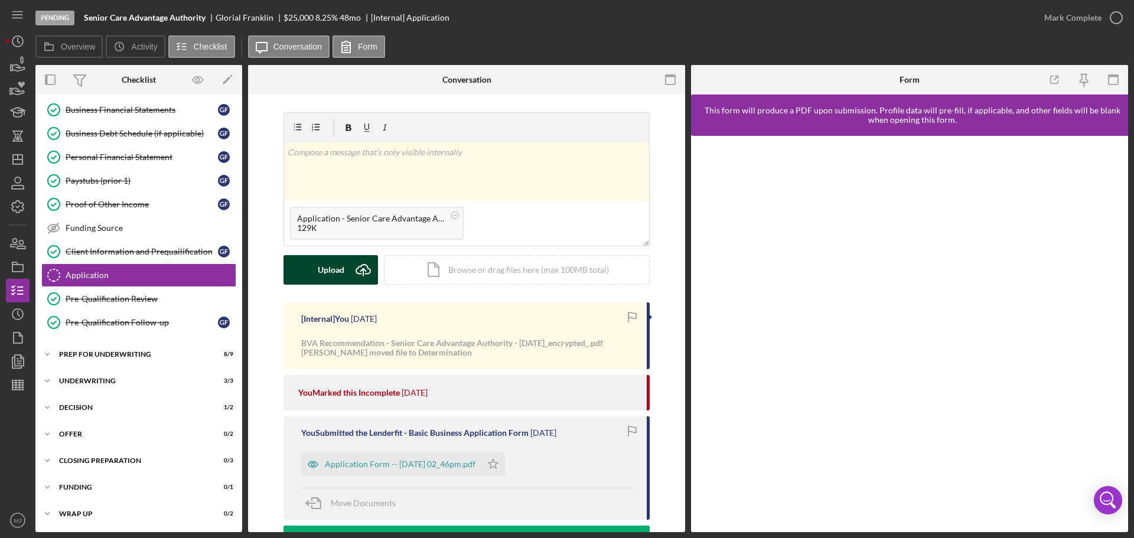
click at [367, 268] on icon "Icon/Upload" at bounding box center [363, 270] width 30 height 30
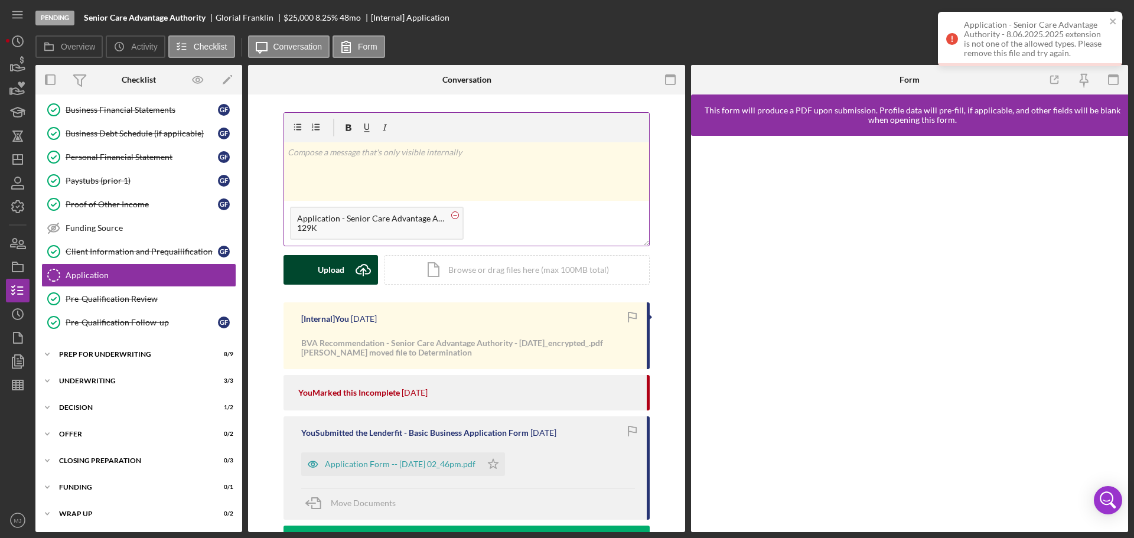
click at [453, 211] on circle at bounding box center [455, 214] width 7 height 7
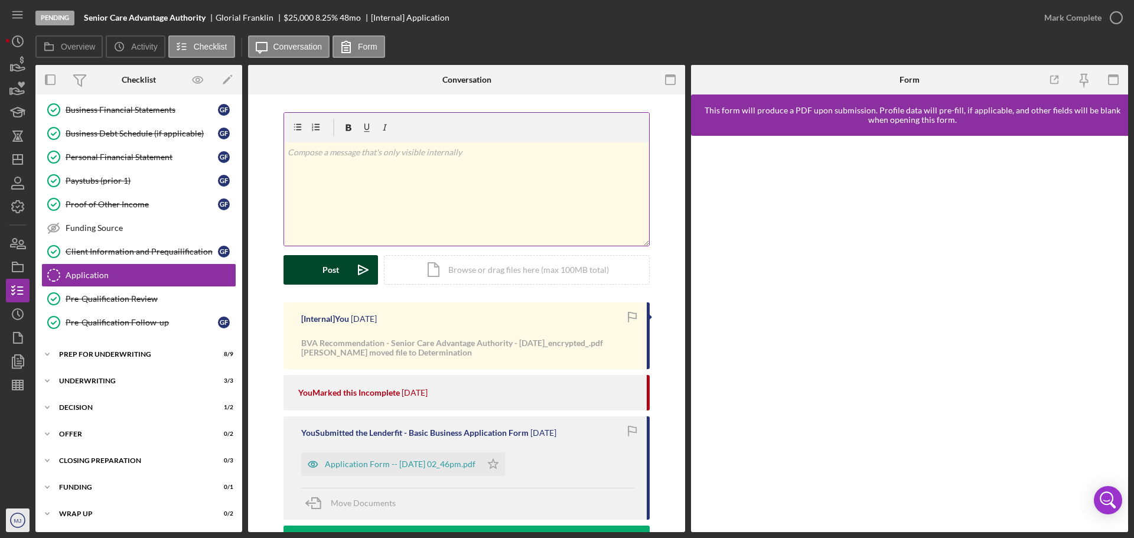
click at [23, 516] on circle "button" at bounding box center [18, 520] width 14 height 14
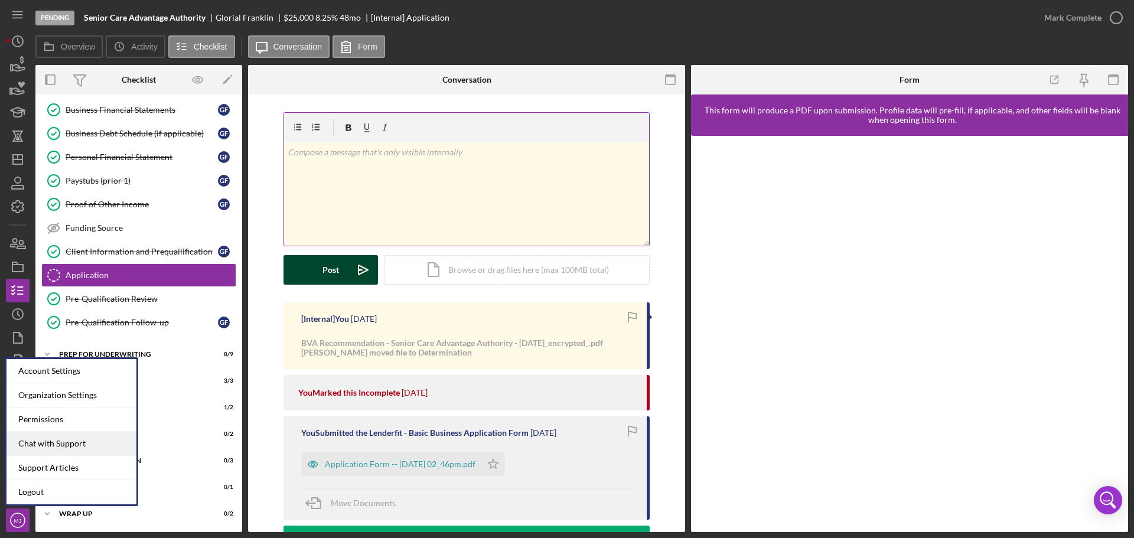
click at [45, 436] on div "Chat with Support" at bounding box center [71, 444] width 130 height 24
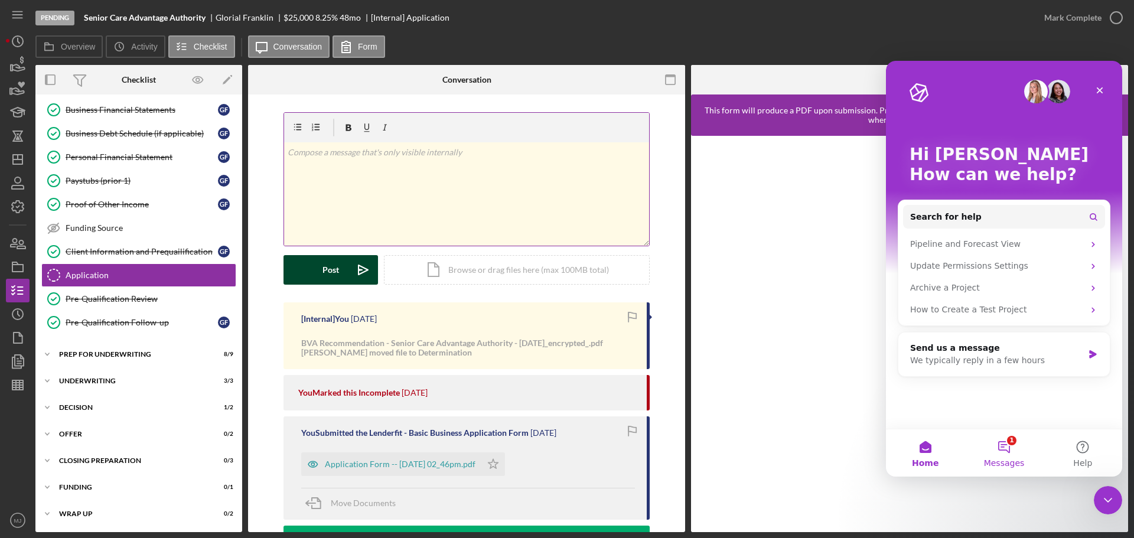
click at [1016, 454] on button "1 Messages" at bounding box center [1003, 452] width 79 height 47
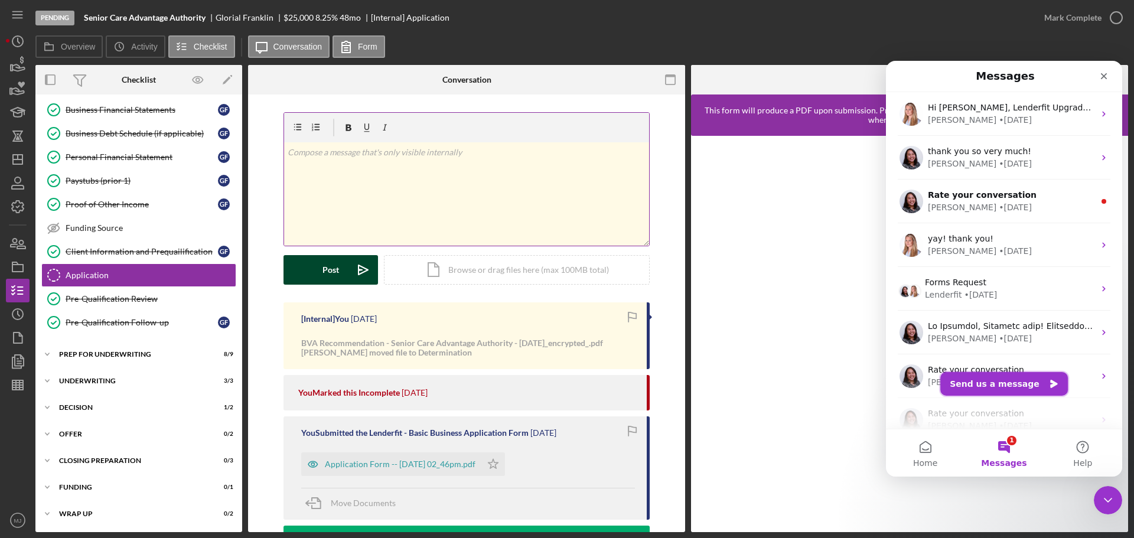
click at [999, 386] on button "Send us a message" at bounding box center [1004, 384] width 128 height 24
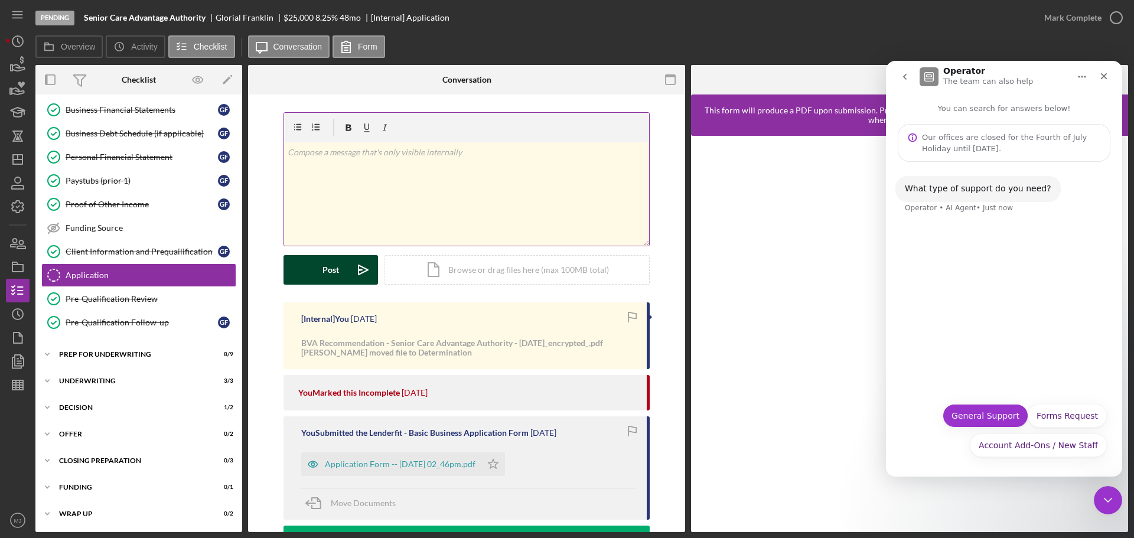
click at [989, 420] on button "General Support" at bounding box center [985, 416] width 86 height 24
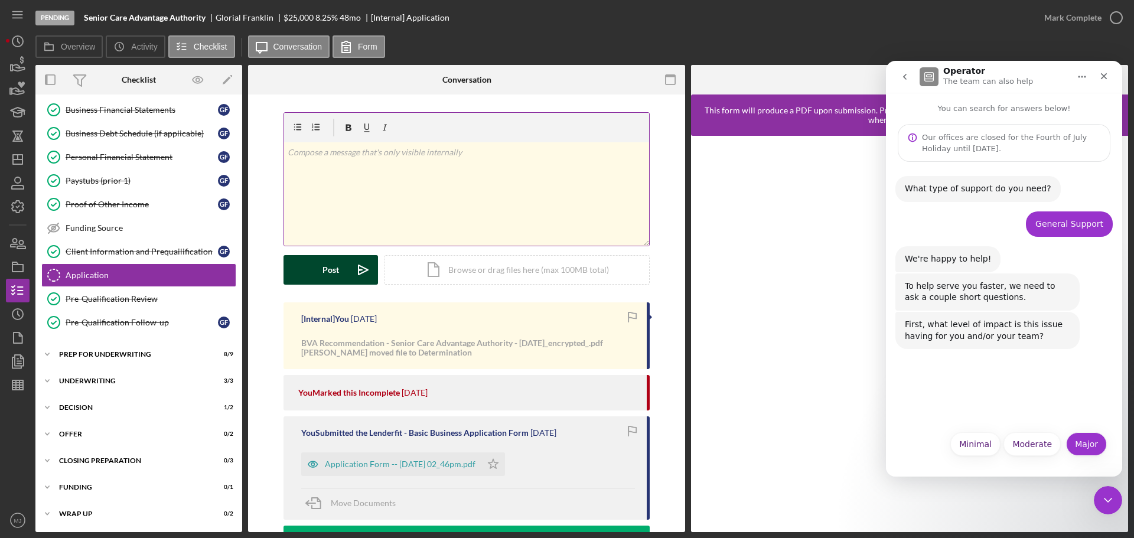
click at [1092, 441] on button "Major" at bounding box center [1086, 444] width 41 height 24
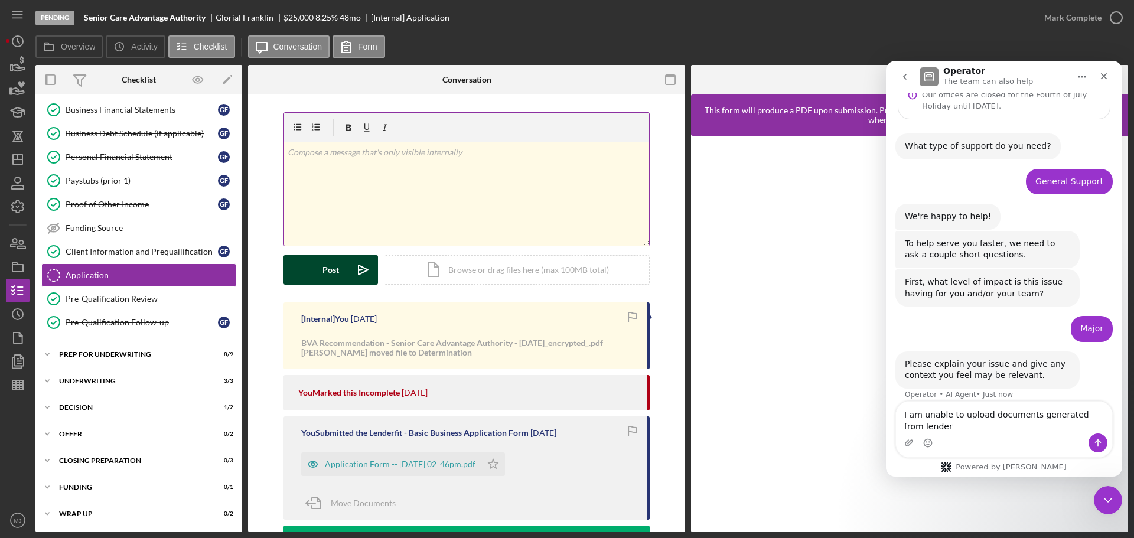
scroll to position [54, 0]
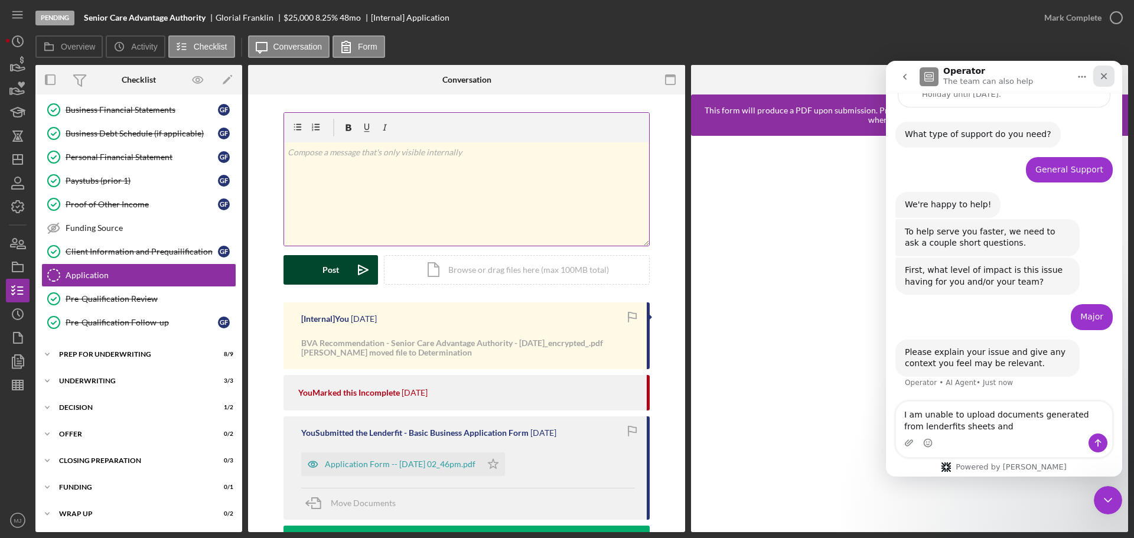
type textarea "I am unable to upload documents generated from lenderfits sheets and"
click at [1105, 74] on icon "Close" at bounding box center [1103, 75] width 9 height 9
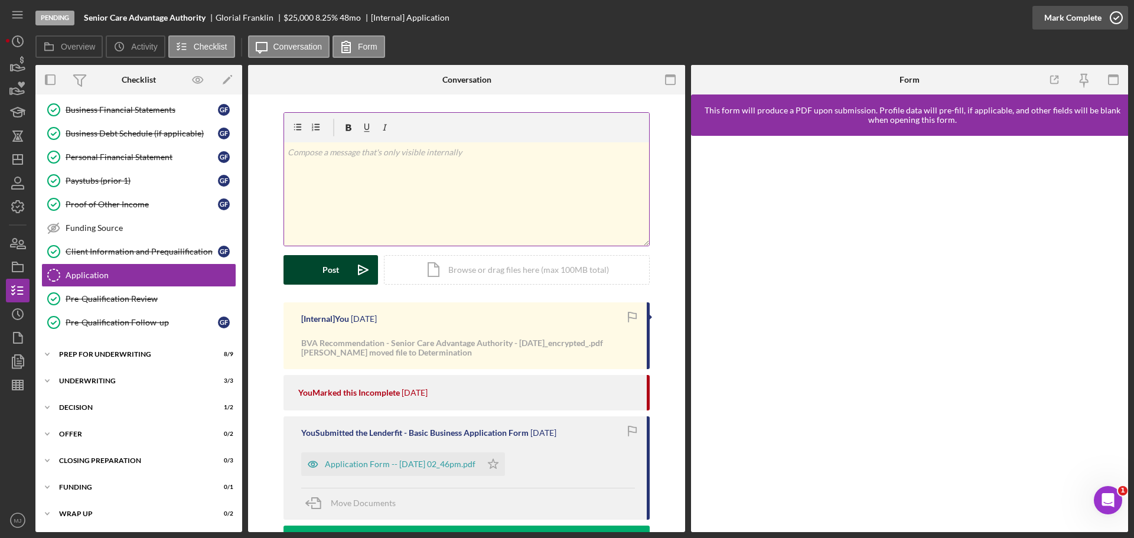
click at [1079, 17] on div "Mark Complete" at bounding box center [1072, 18] width 57 height 24
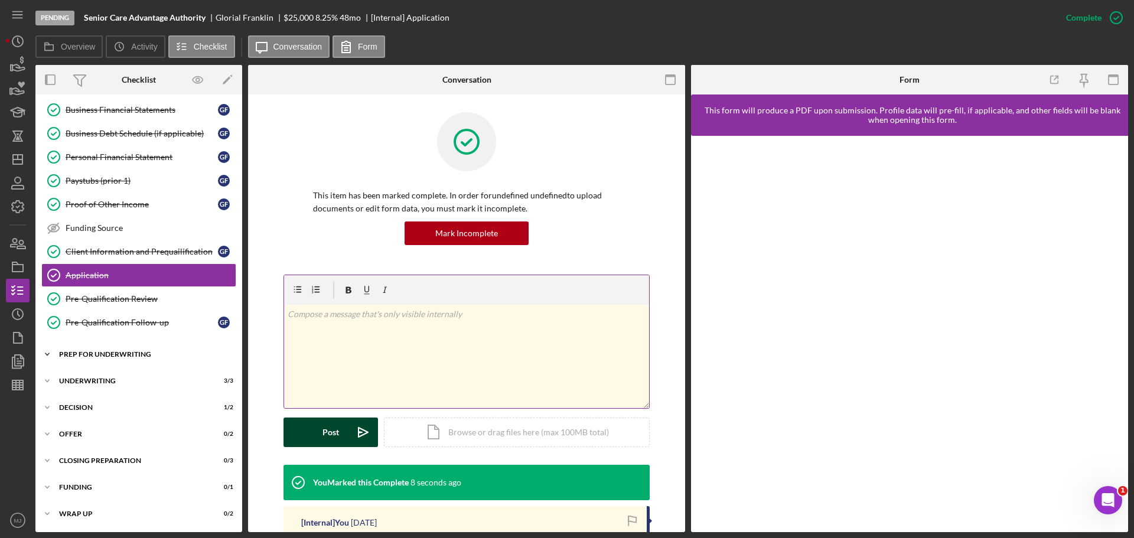
click at [123, 359] on div "Icon/Expander Prep for Underwriting 8 / 9" at bounding box center [138, 355] width 207 height 24
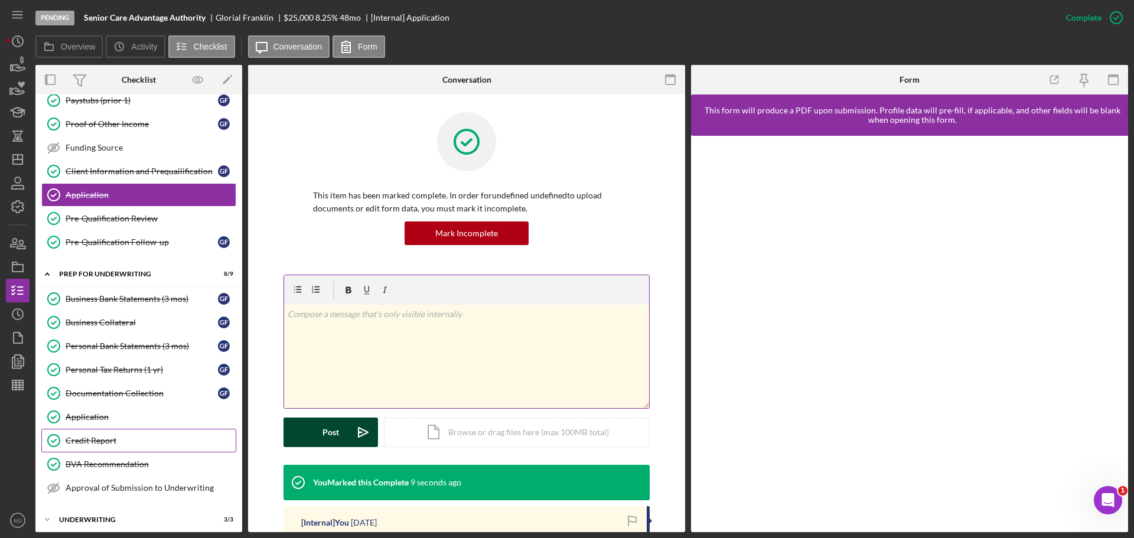
scroll to position [542, 0]
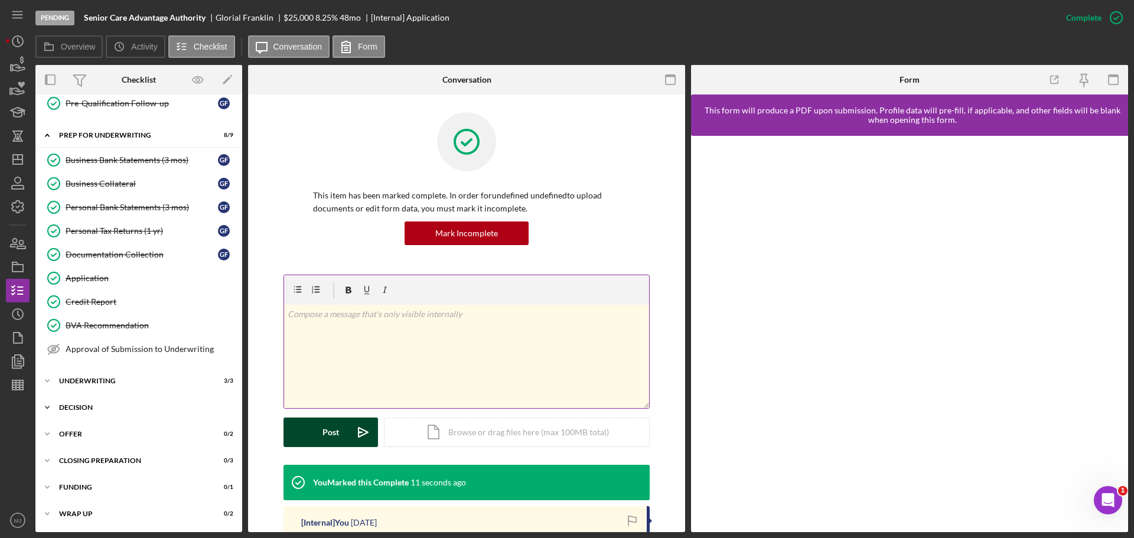
click at [89, 407] on div "Decision" at bounding box center [143, 407] width 168 height 7
click at [107, 433] on div "Determination" at bounding box center [151, 432] width 170 height 9
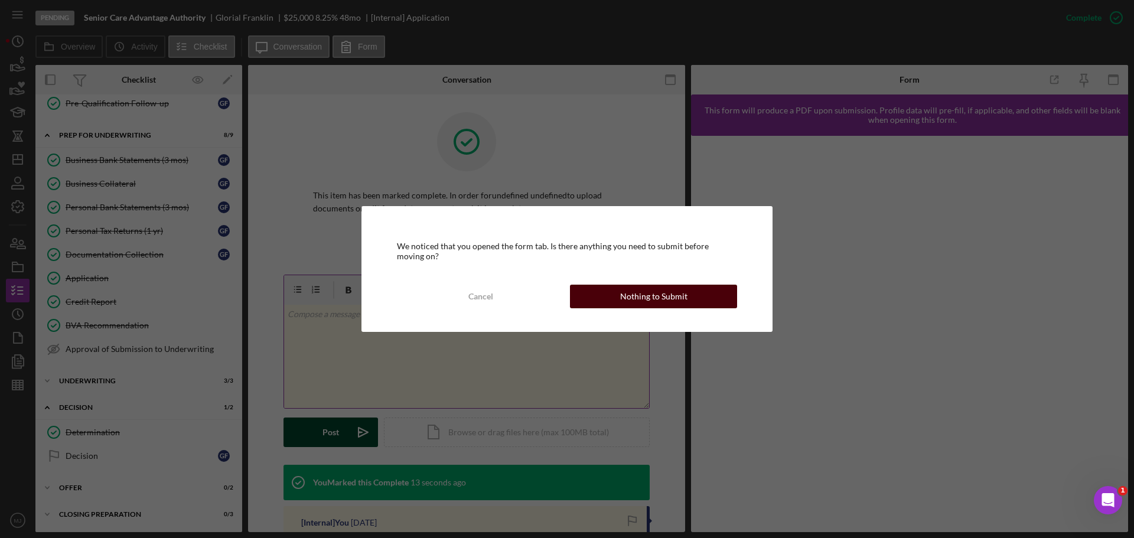
click at [625, 291] on div "Nothing to Submit" at bounding box center [653, 297] width 67 height 24
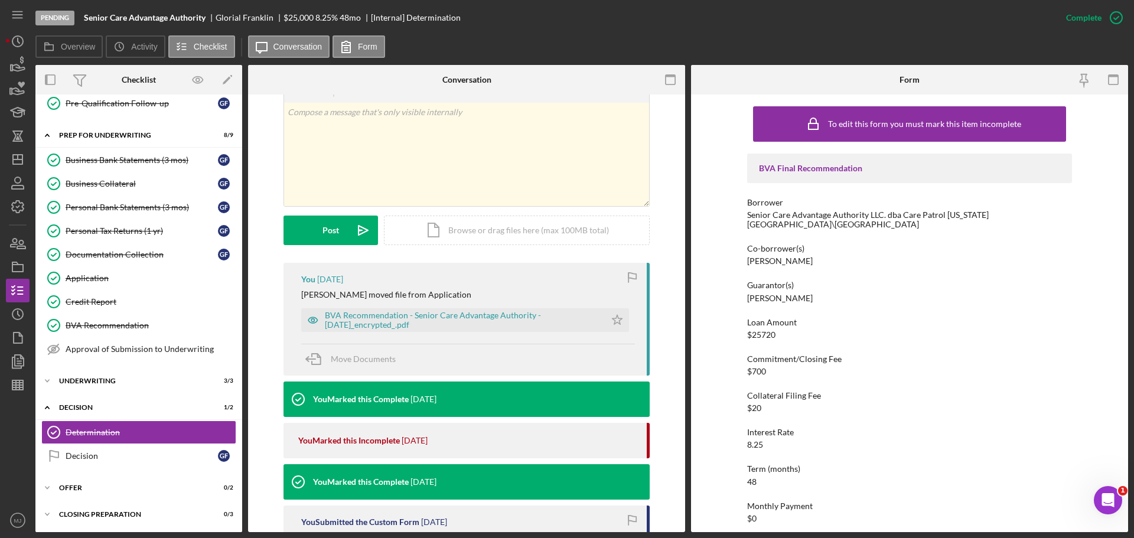
scroll to position [295, 0]
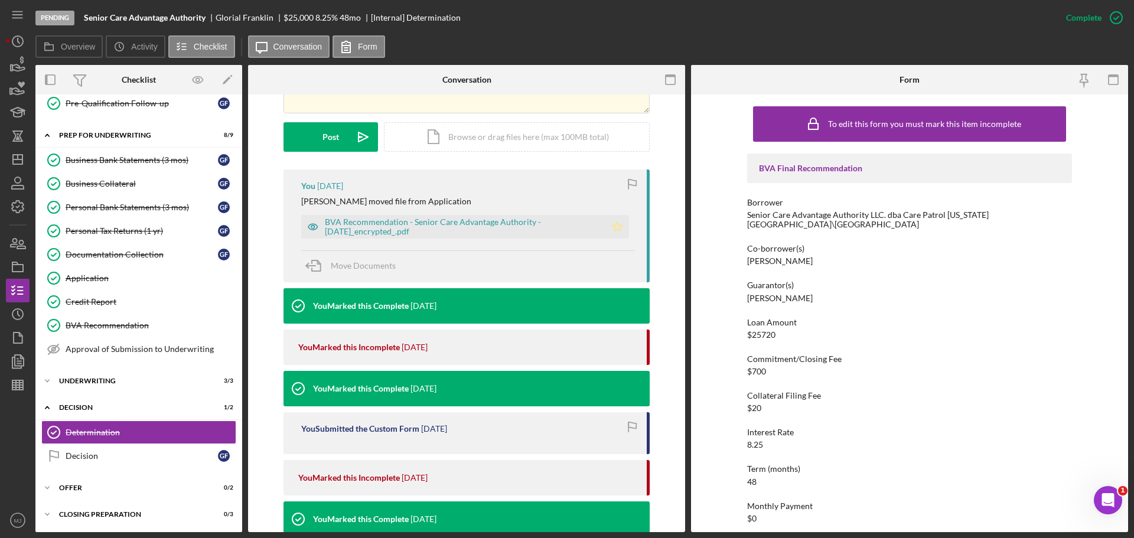
click at [613, 228] on polygon "button" at bounding box center [617, 225] width 10 height 9
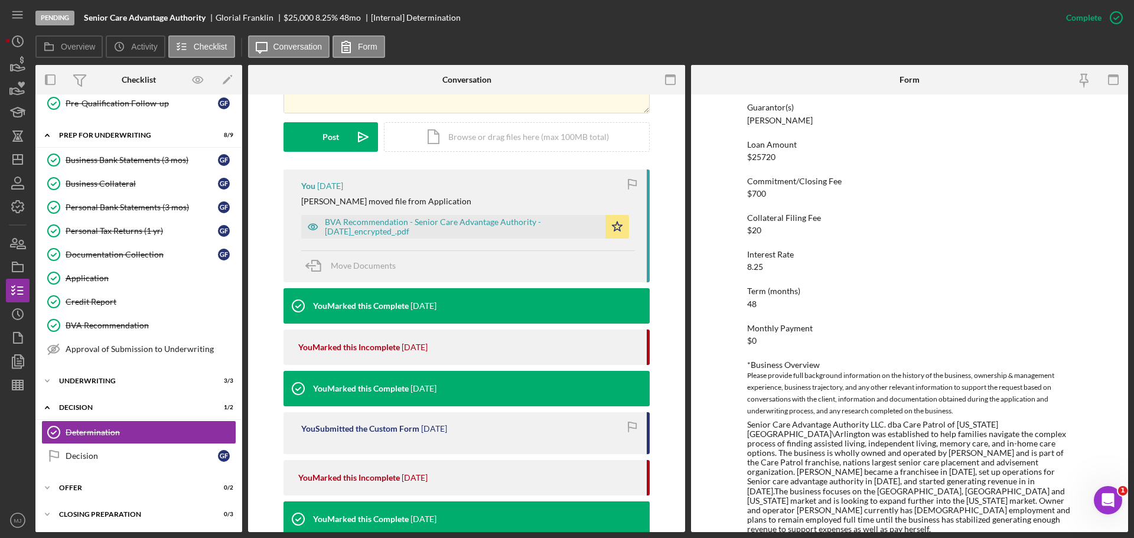
scroll to position [0, 0]
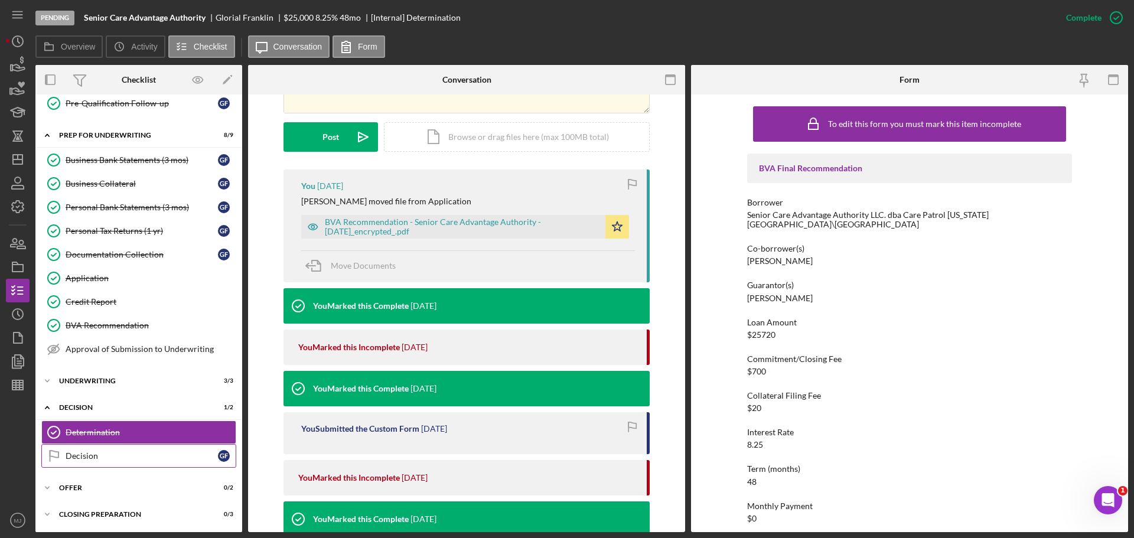
click at [150, 456] on div "Decision" at bounding box center [142, 455] width 152 height 9
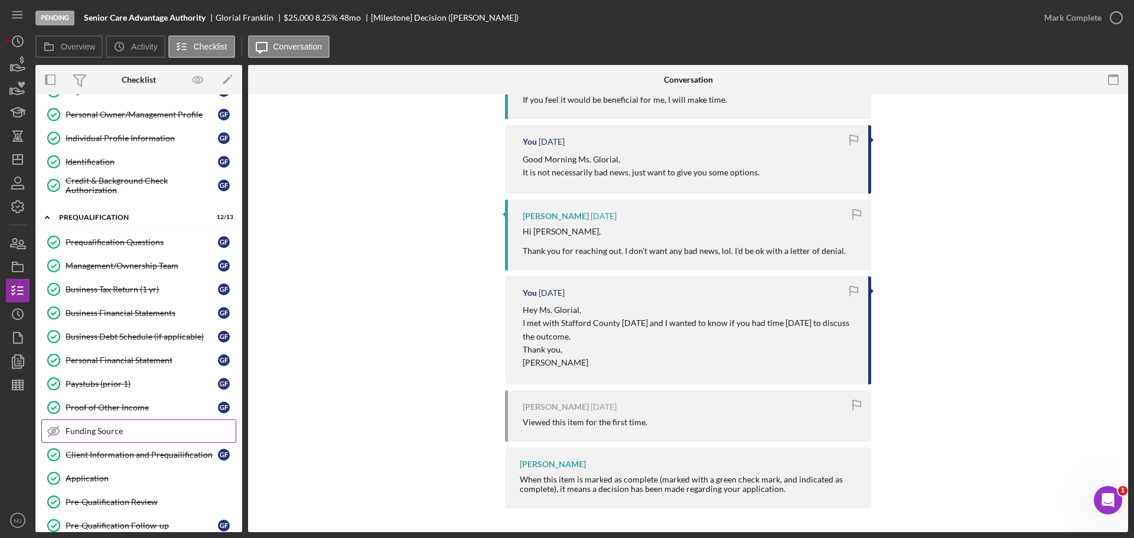
scroll to position [118, 0]
click at [116, 243] on div "Prequalification Questions" at bounding box center [142, 243] width 152 height 9
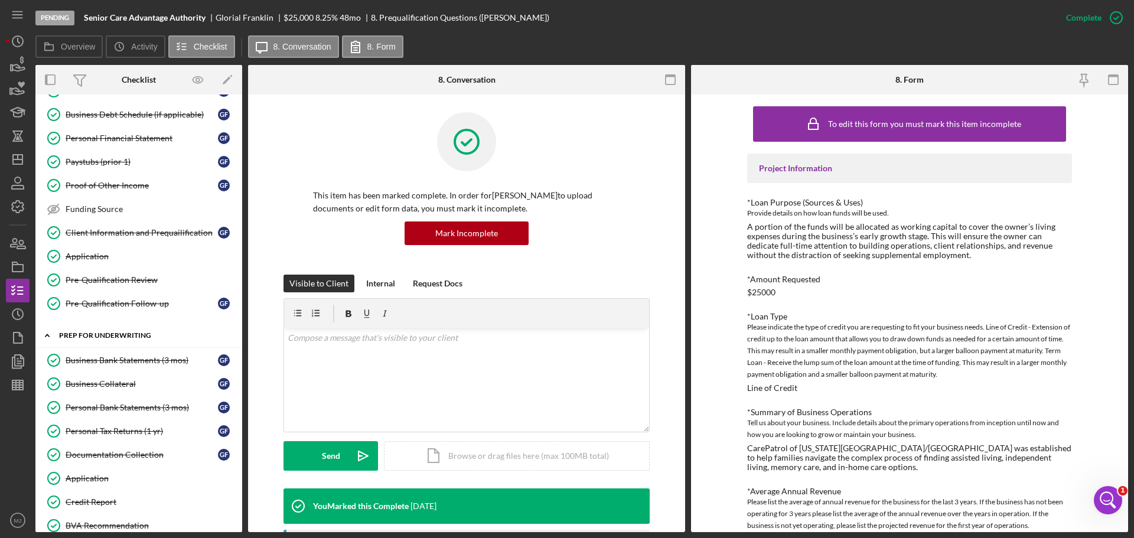
scroll to position [354, 0]
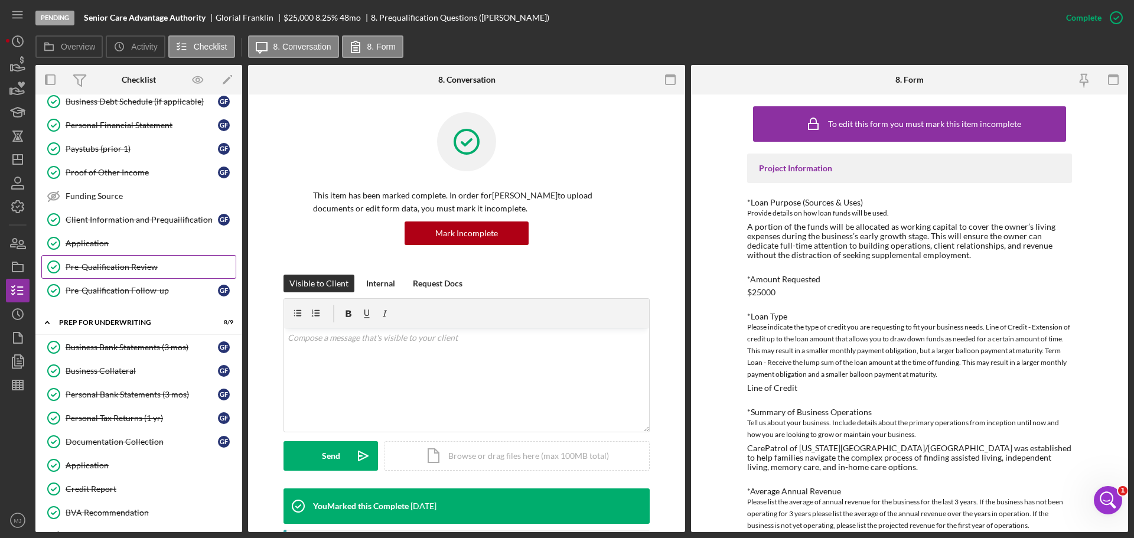
click at [118, 266] on div "Pre-Qualification Review" at bounding box center [151, 266] width 170 height 9
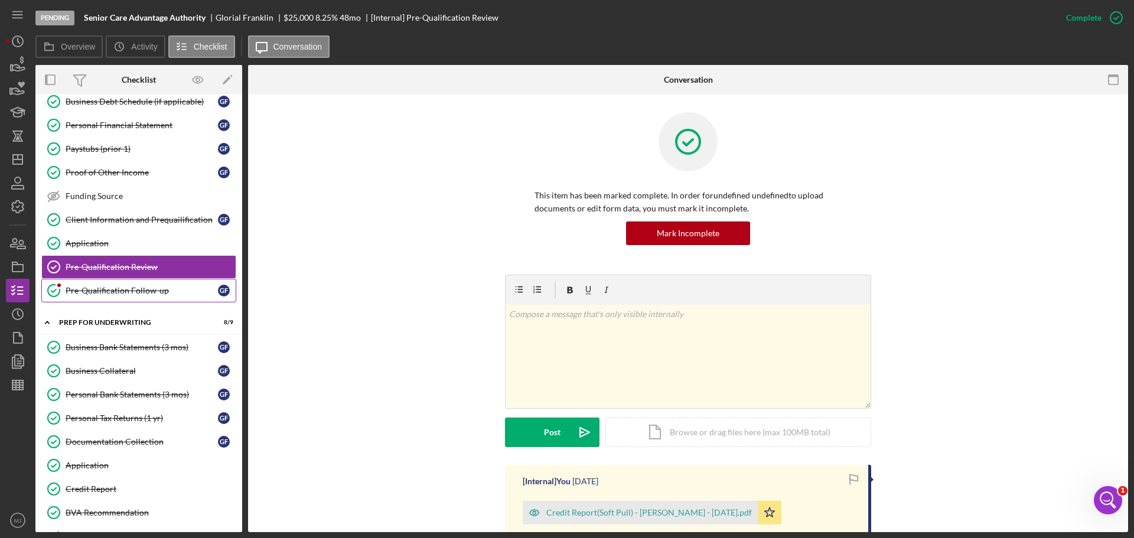
click at [118, 282] on link "Pre-Qualification Follow-up Pre-Qualification Follow-up G F" at bounding box center [138, 291] width 195 height 24
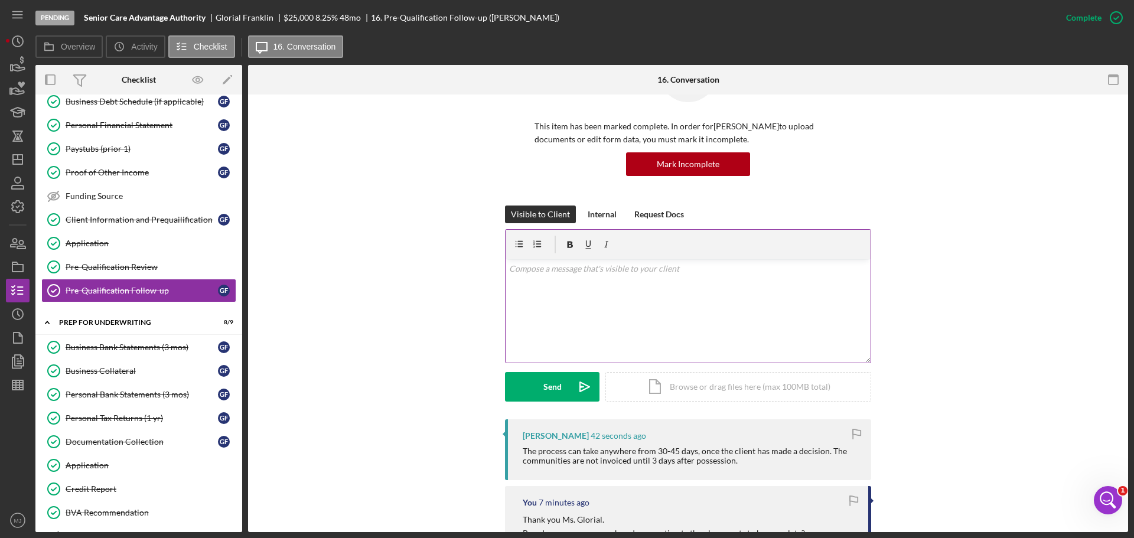
scroll to position [59, 0]
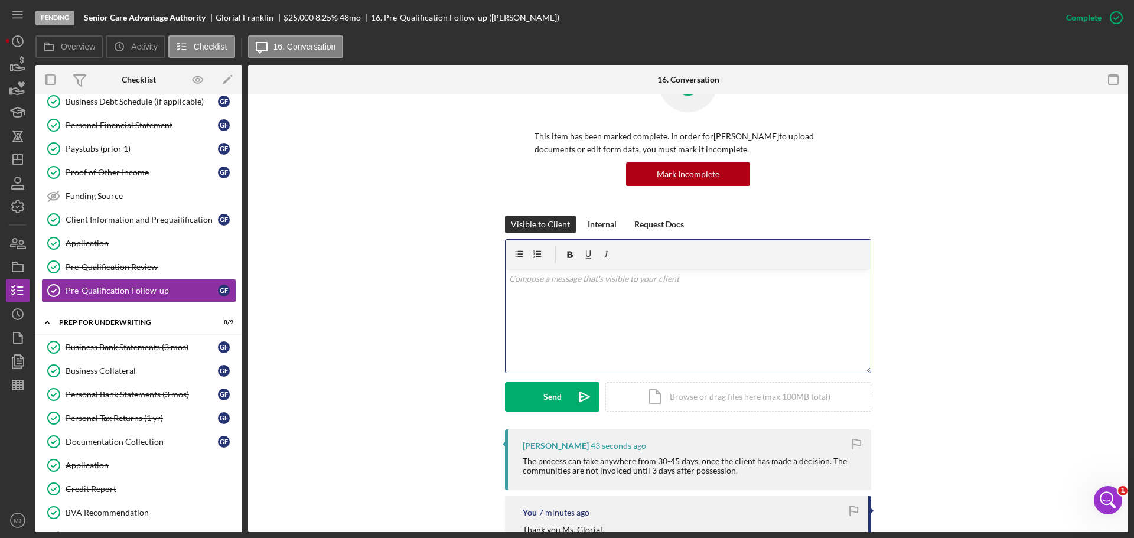
click at [596, 280] on p at bounding box center [688, 278] width 358 height 13
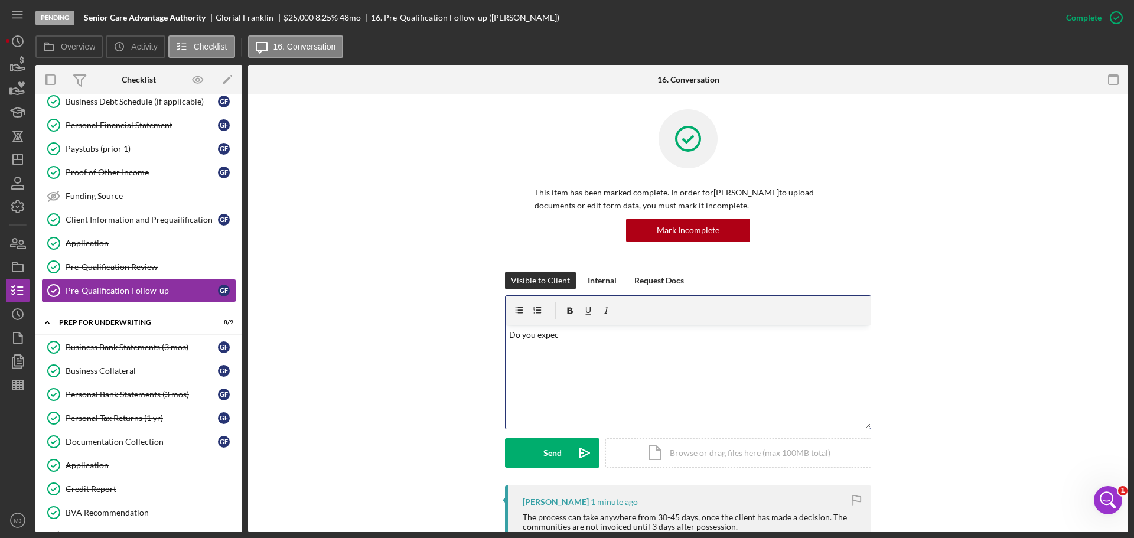
scroll to position [0, 0]
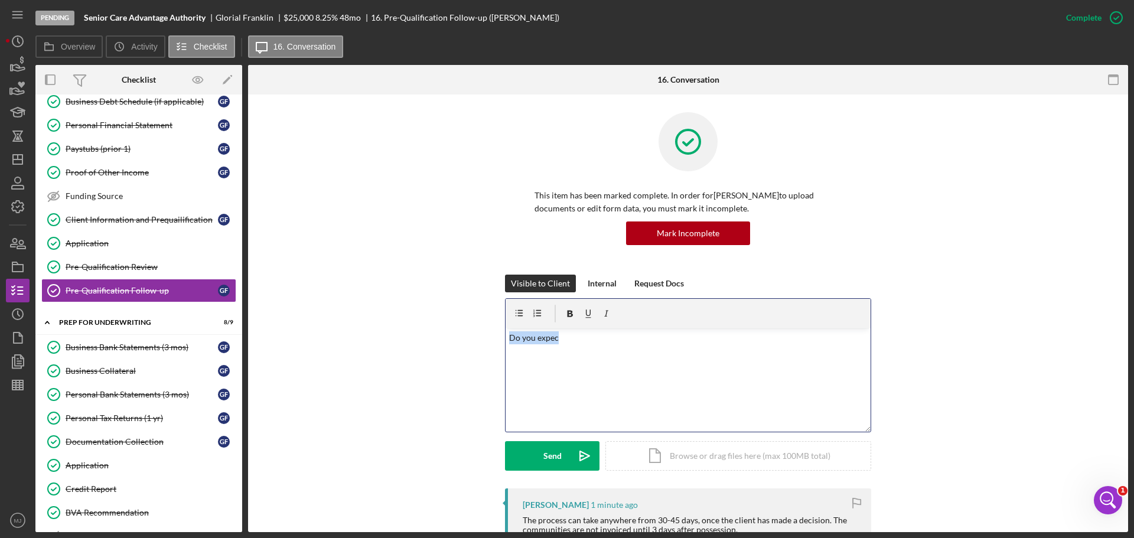
drag, startPoint x: 566, startPoint y: 337, endPoint x: 485, endPoint y: 350, distance: 81.5
click at [485, 350] on div "Visible to Client Internal Request Docs v Color teal Color pink Remove color Ad…" at bounding box center [688, 382] width 844 height 214
click at [347, 292] on div "Visible to Client Internal Request Docs v Color teal Color pink Remove color Ad…" at bounding box center [688, 382] width 844 height 214
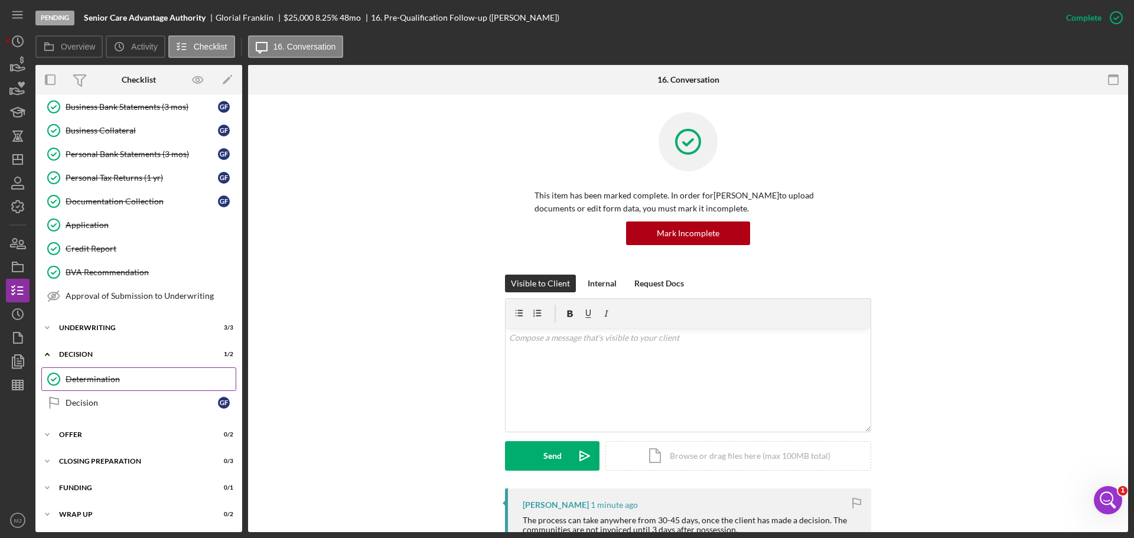
scroll to position [595, 0]
click at [83, 430] on div "Offer" at bounding box center [143, 433] width 168 height 7
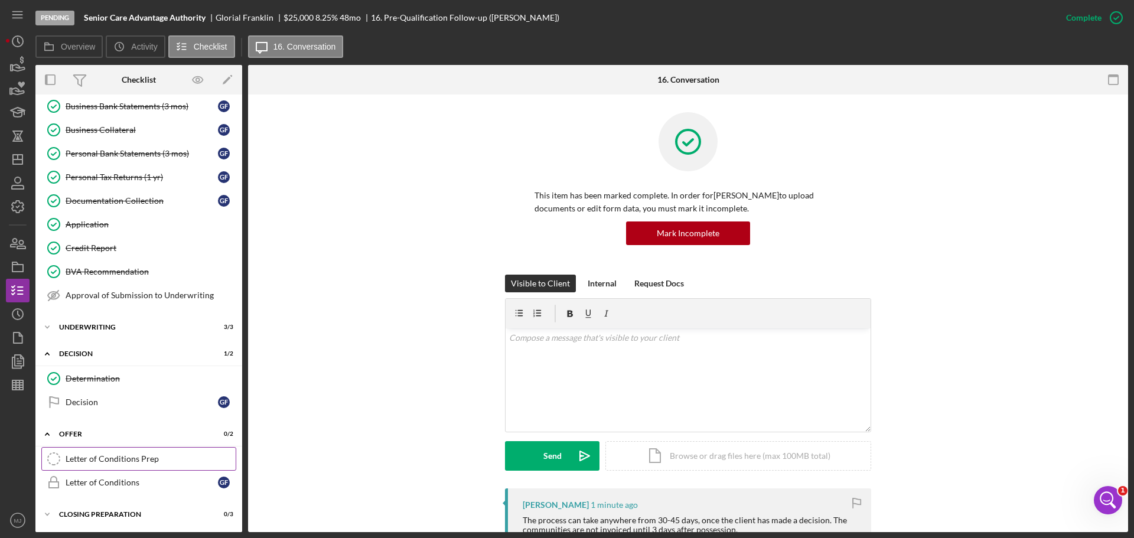
scroll to position [649, 0]
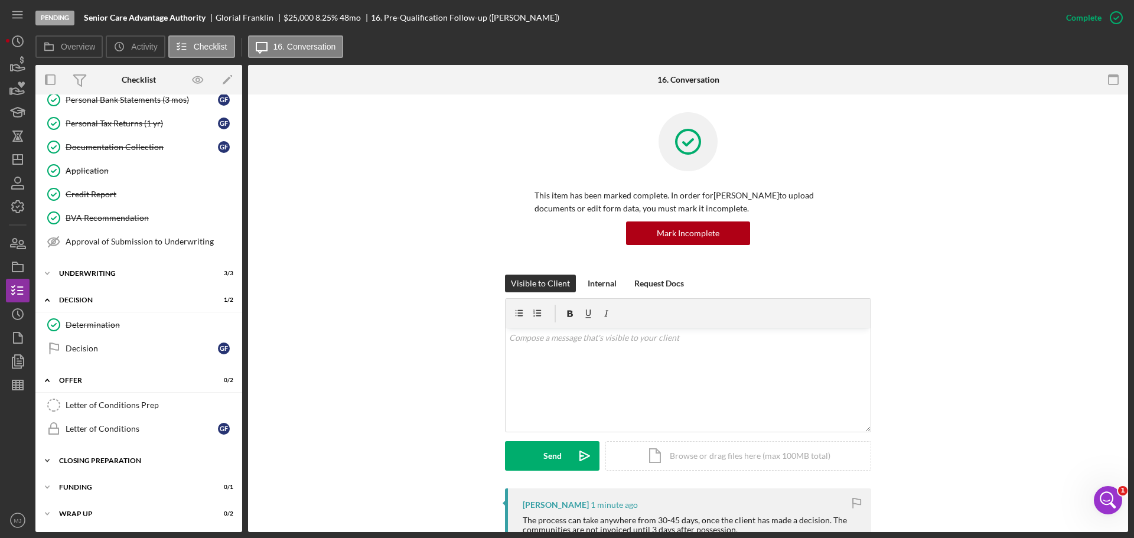
click at [112, 457] on div "Closing Preparation" at bounding box center [143, 460] width 168 height 7
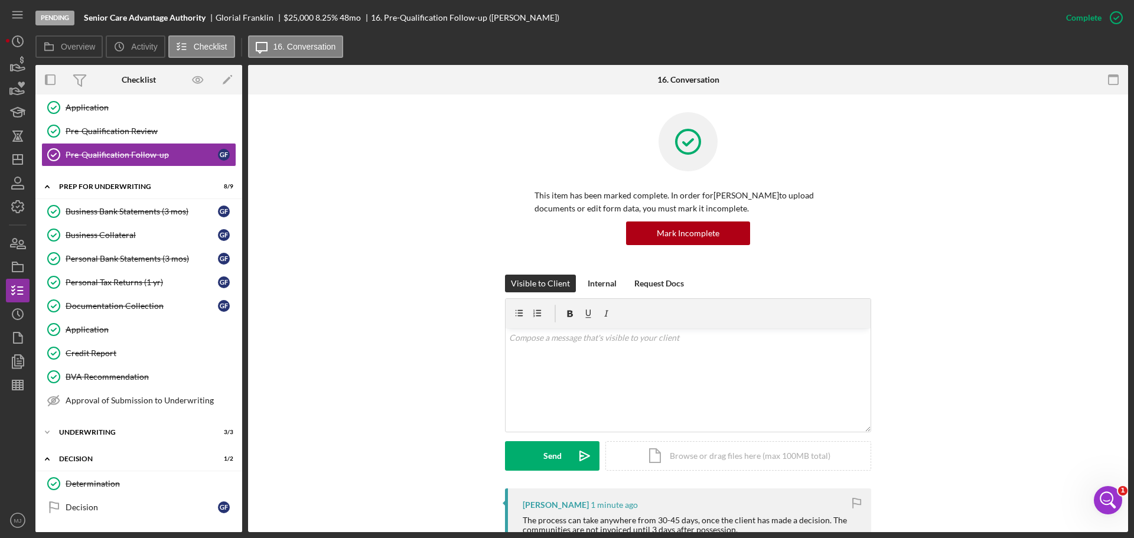
scroll to position [472, 0]
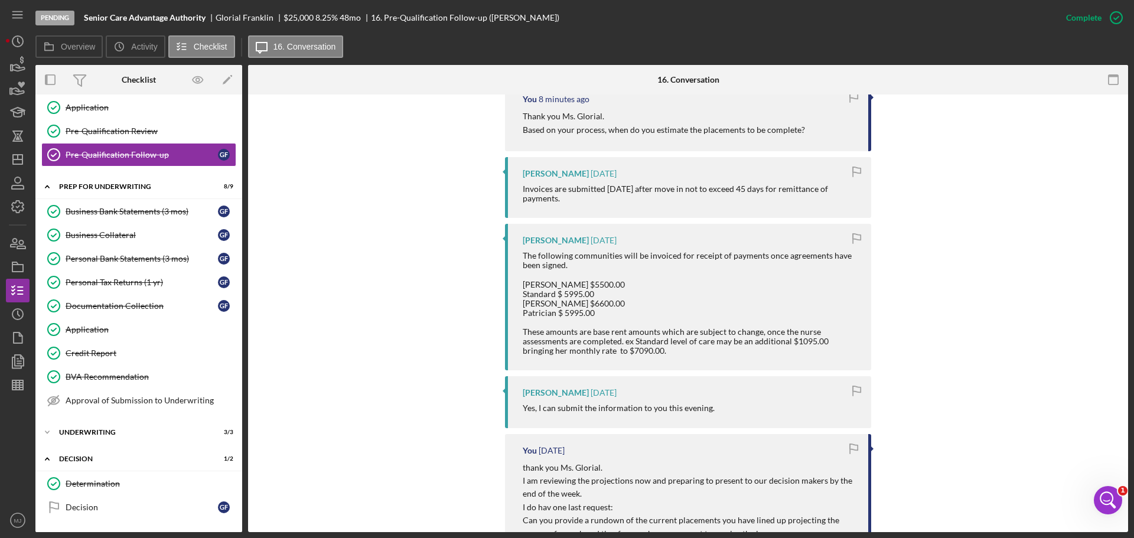
drag, startPoint x: 637, startPoint y: 325, endPoint x: 607, endPoint y: 367, distance: 51.1
click at [607, 367] on div "Glorial Franklin 1 day ago The following communities will be invoiced for recei…" at bounding box center [688, 297] width 366 height 146
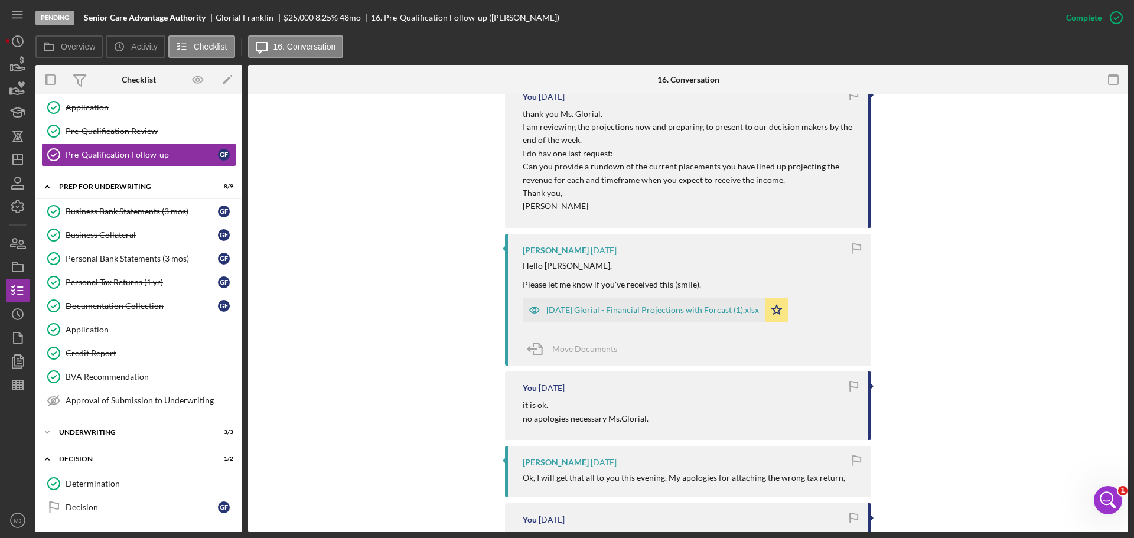
scroll to position [827, 0]
click at [605, 309] on div "[DATE] Glorial - Financial Projections with Forcast (1).xlsx" at bounding box center [652, 309] width 213 height 9
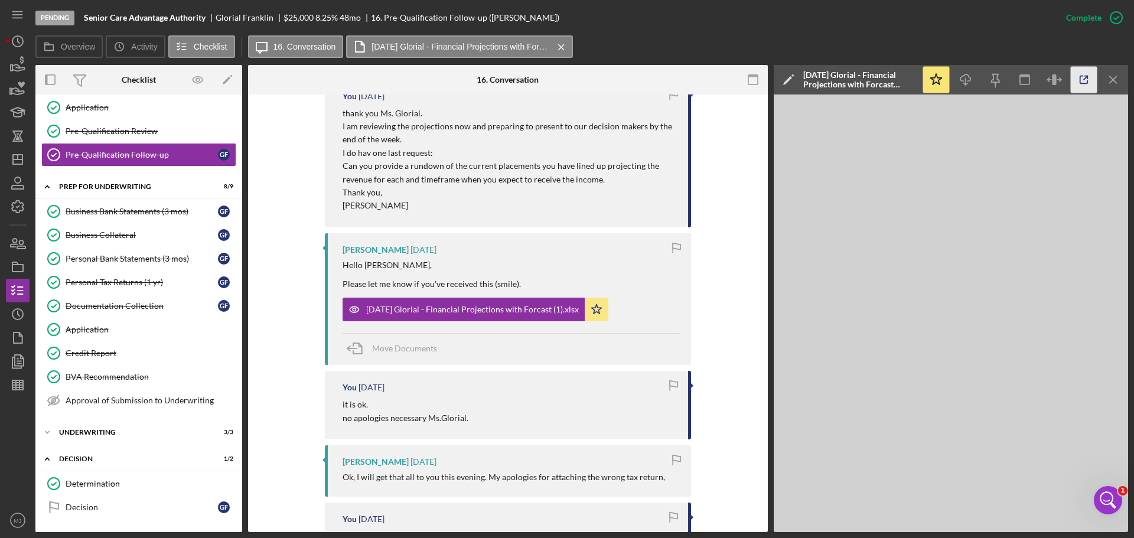
click at [1080, 80] on icon "button" at bounding box center [1084, 80] width 8 height 8
